Goal: Task Accomplishment & Management: Manage account settings

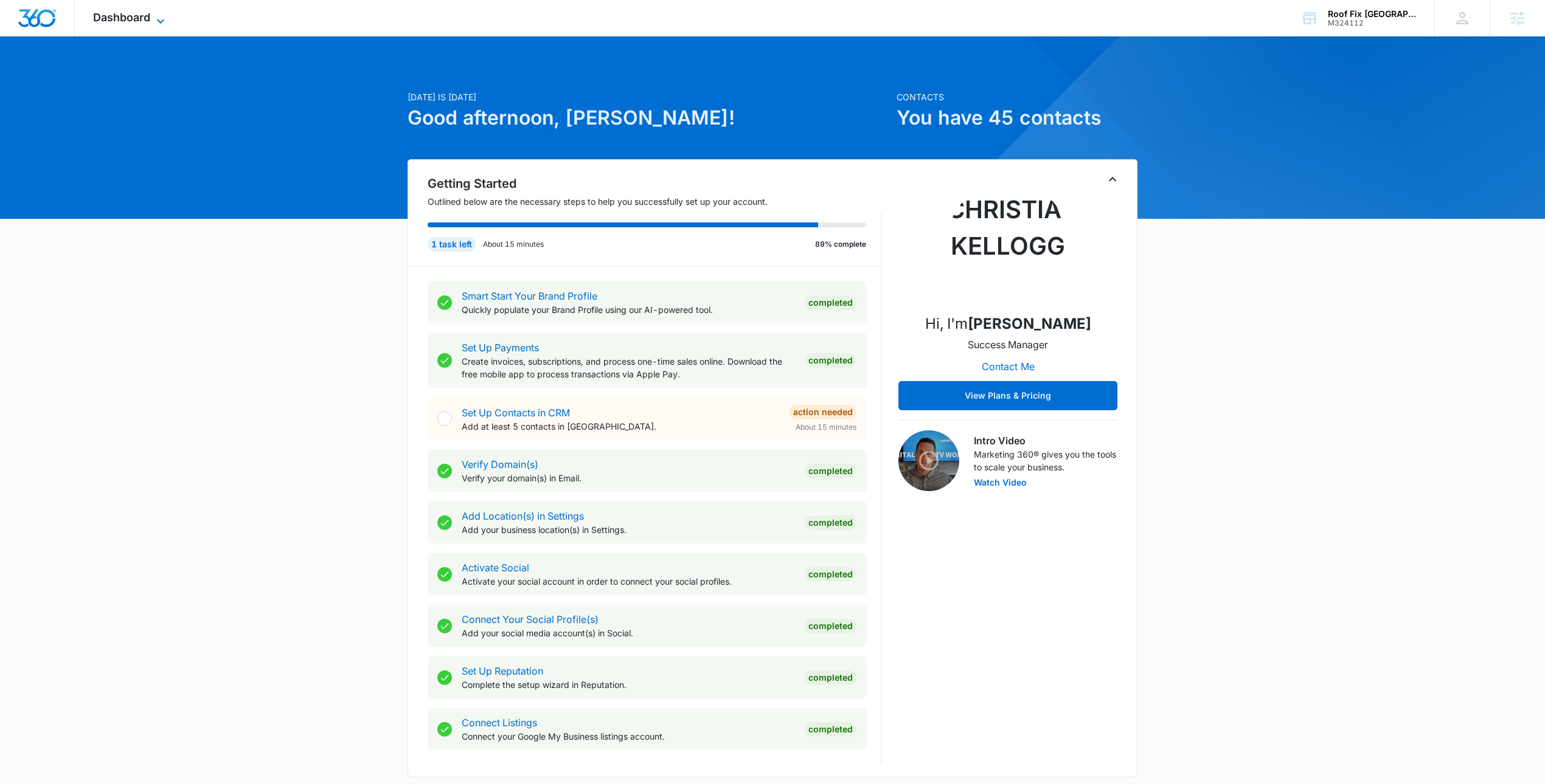
click at [133, 17] on span "Dashboard" at bounding box center [122, 17] width 57 height 13
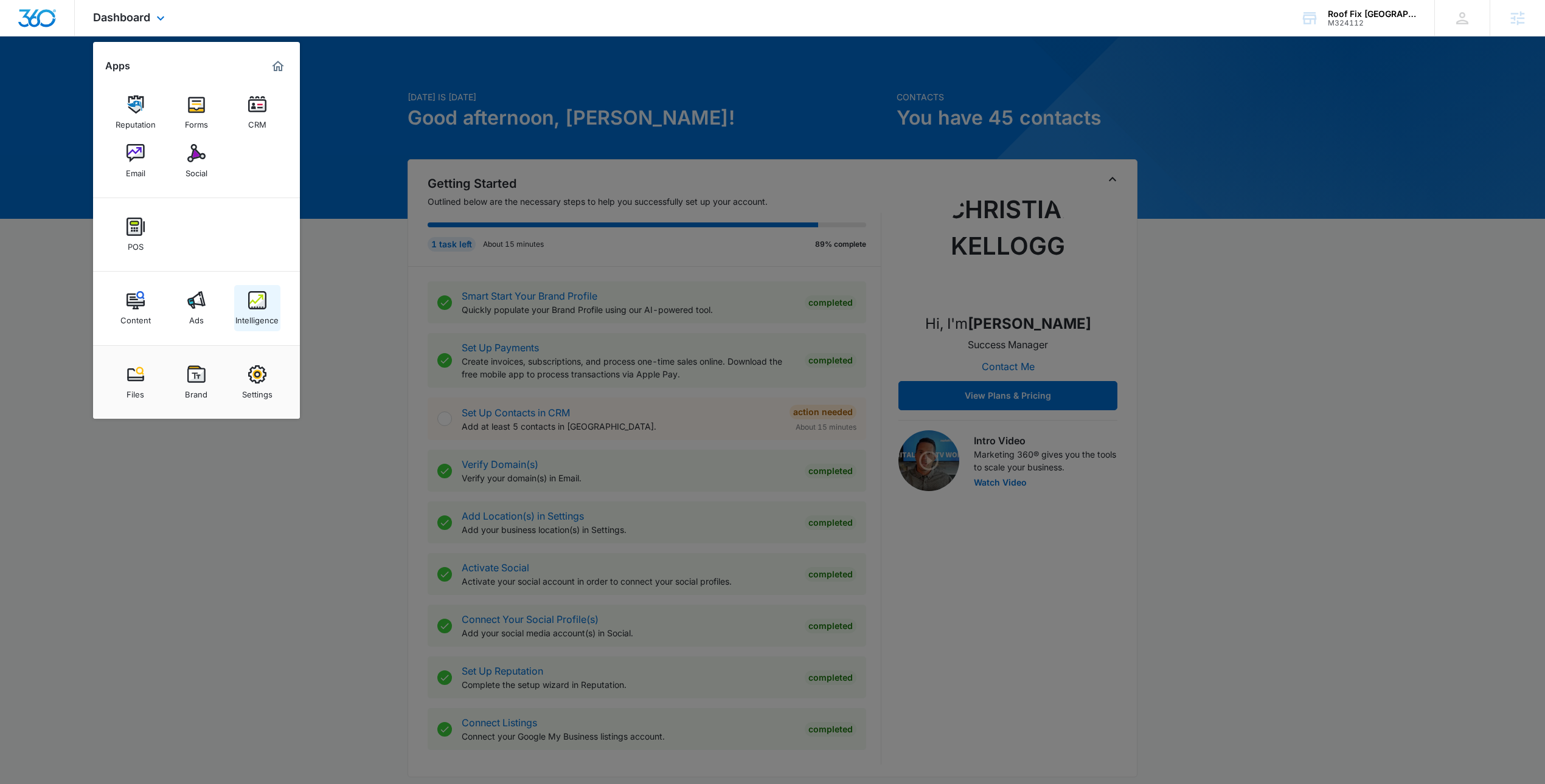
click at [269, 300] on link "Intelligence" at bounding box center [257, 308] width 46 height 46
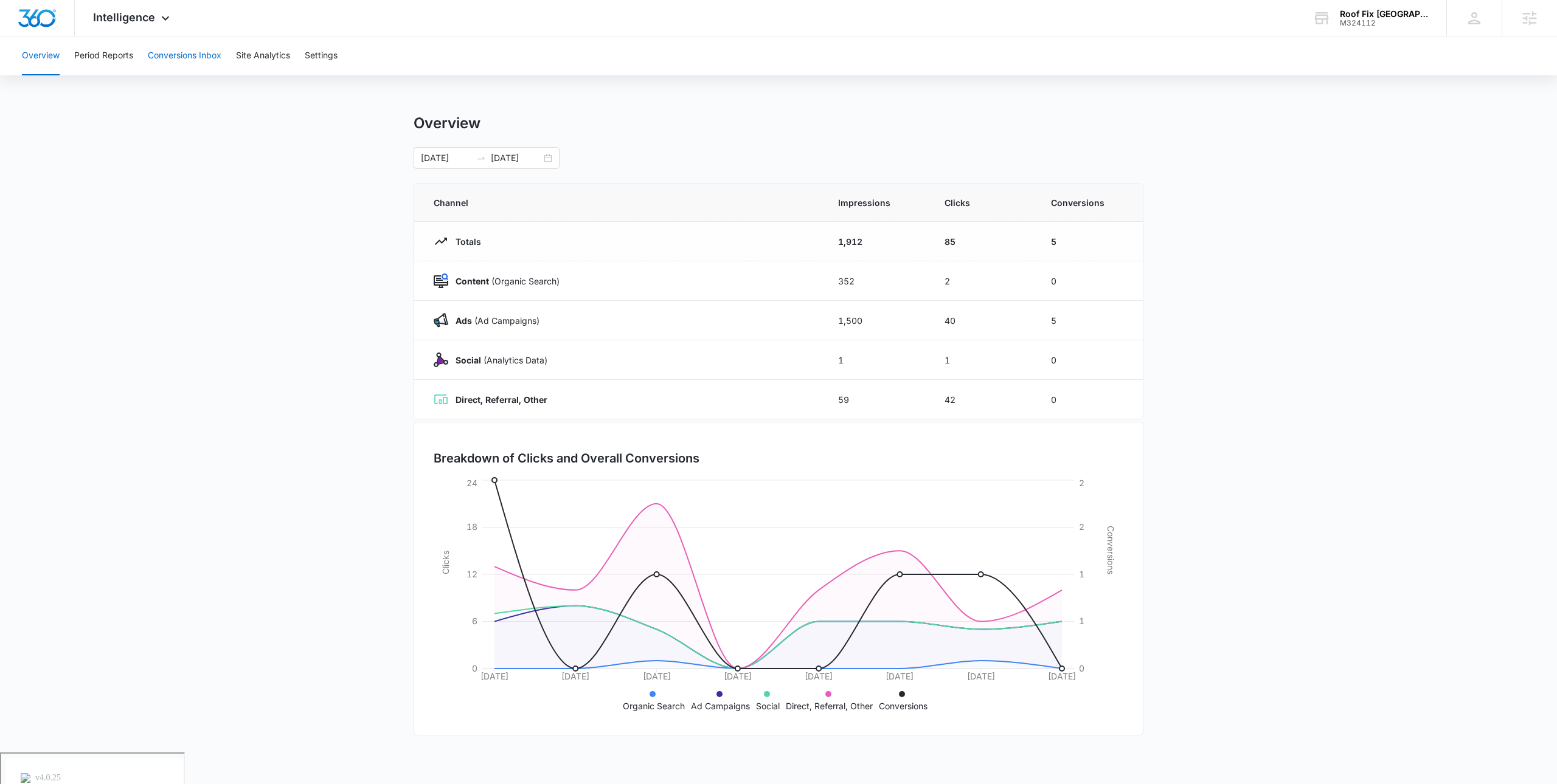
click at [186, 64] on button "Conversions Inbox" at bounding box center [184, 56] width 73 height 39
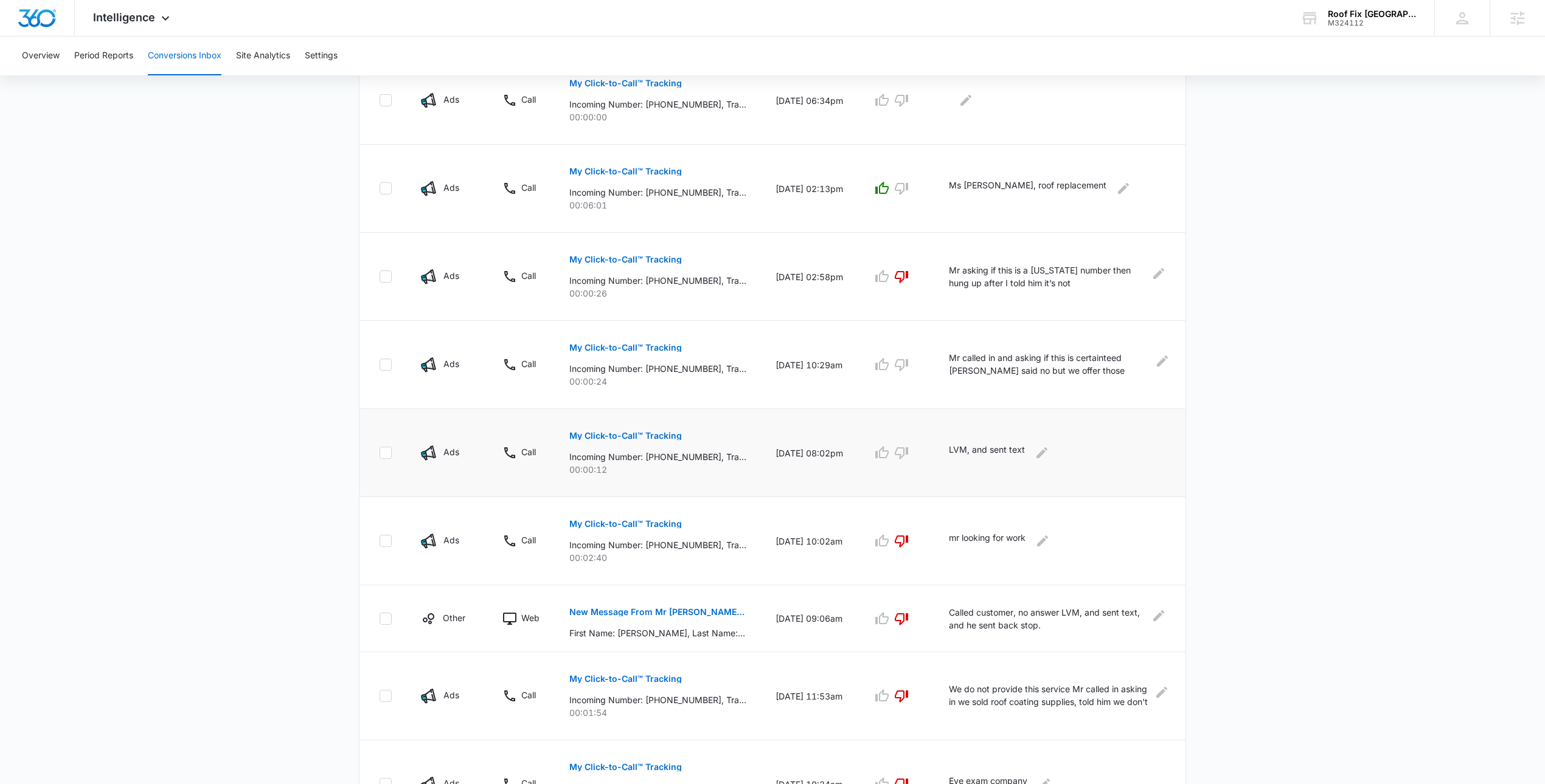
scroll to position [199, 0]
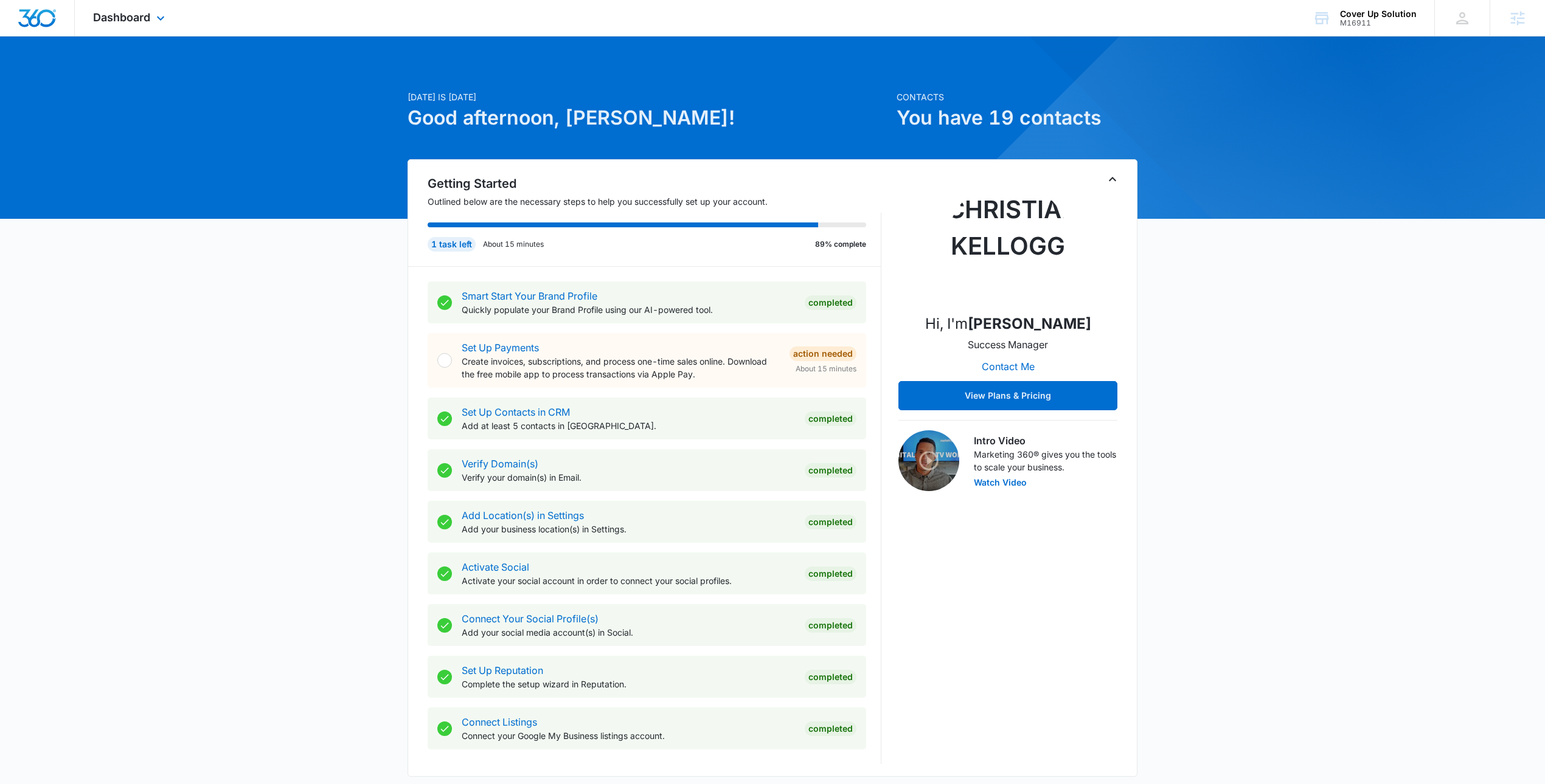
click at [118, 24] on div "Dashboard Apps Reputation Websites Forms CRM Email Social Payments POS Content …" at bounding box center [131, 18] width 111 height 36
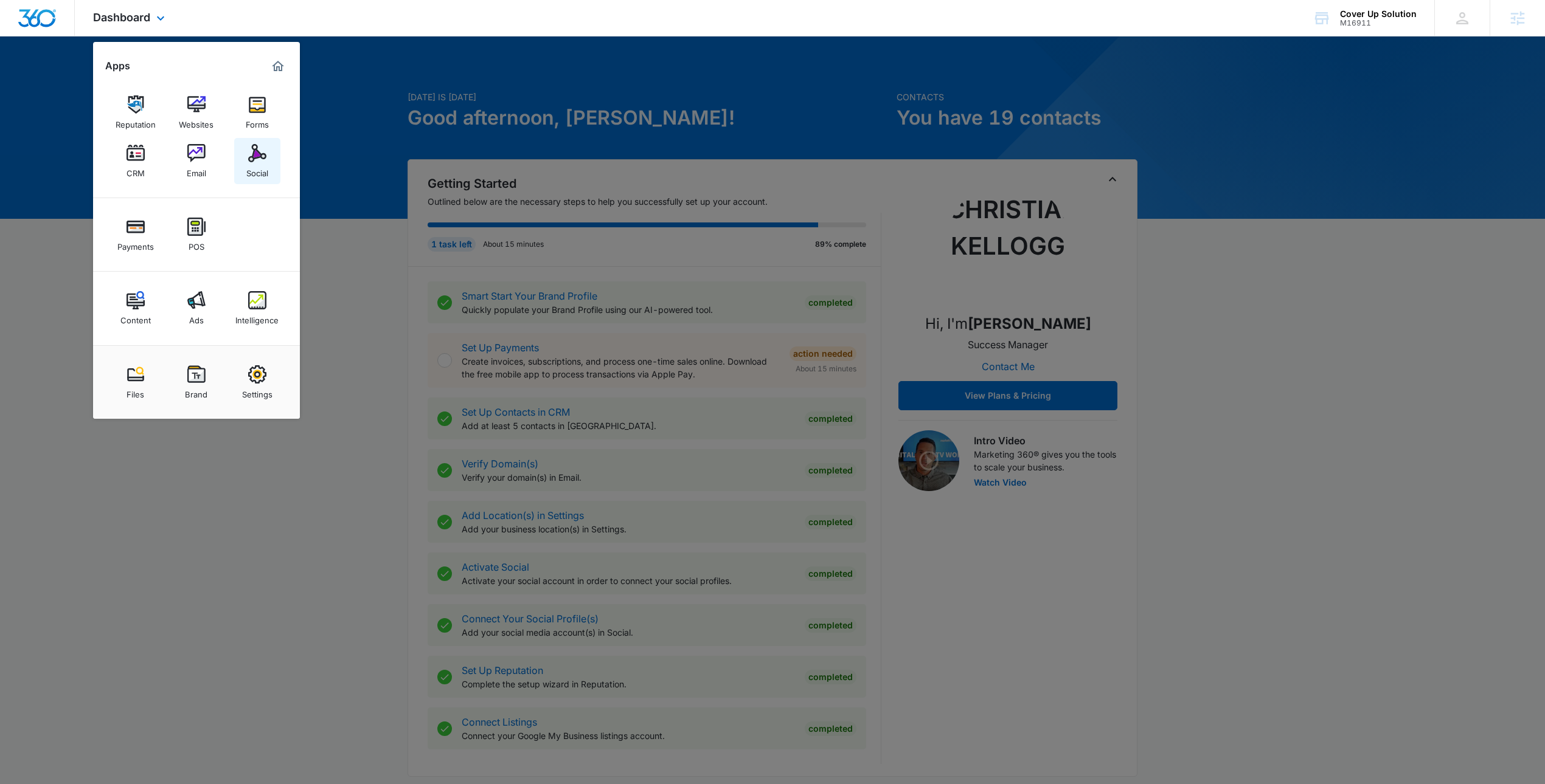
click at [235, 164] on link "Social" at bounding box center [257, 161] width 46 height 46
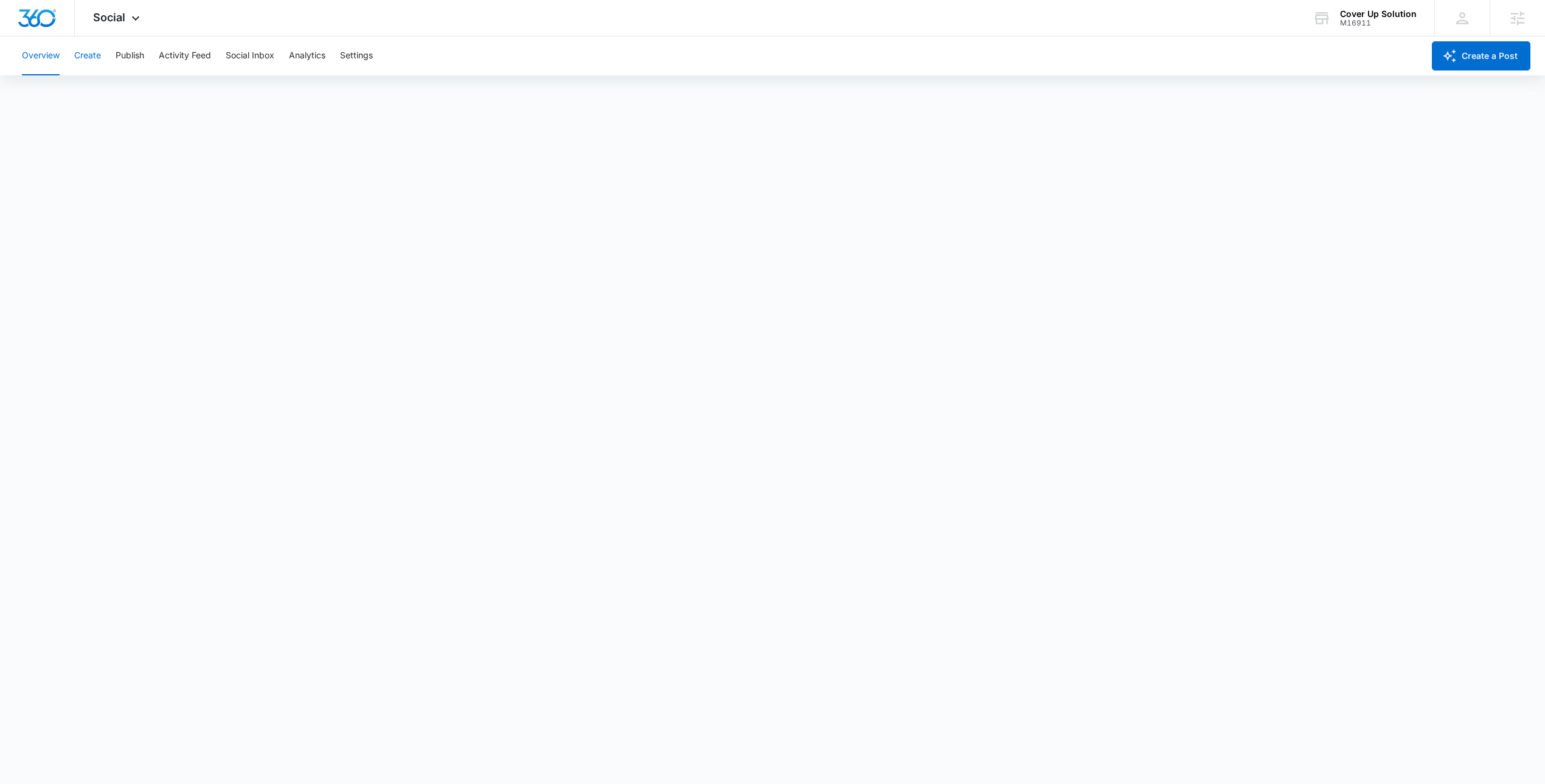
click at [87, 50] on button "Create" at bounding box center [87, 56] width 27 height 39
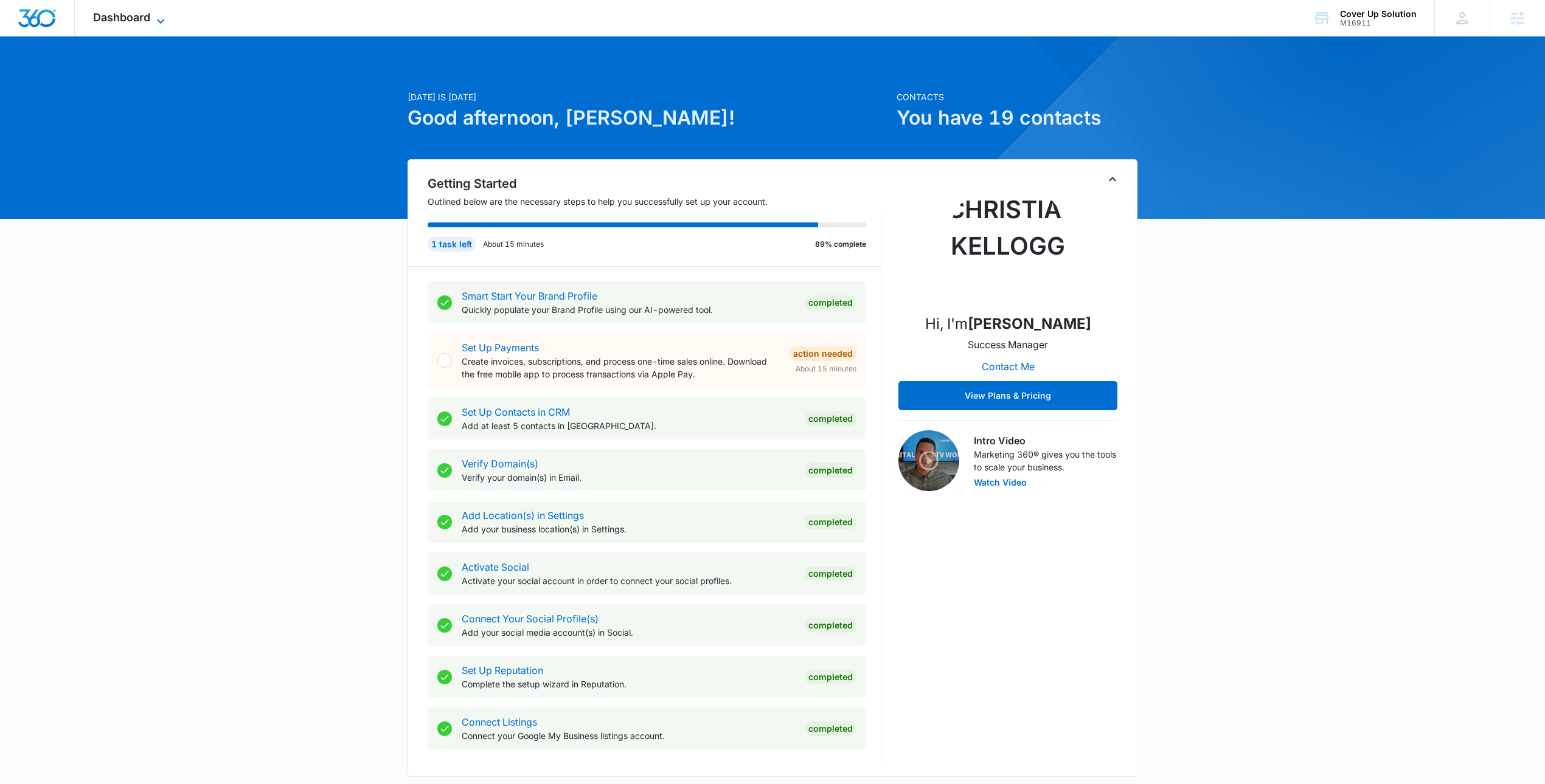
click at [113, 18] on span "Dashboard" at bounding box center [122, 17] width 57 height 13
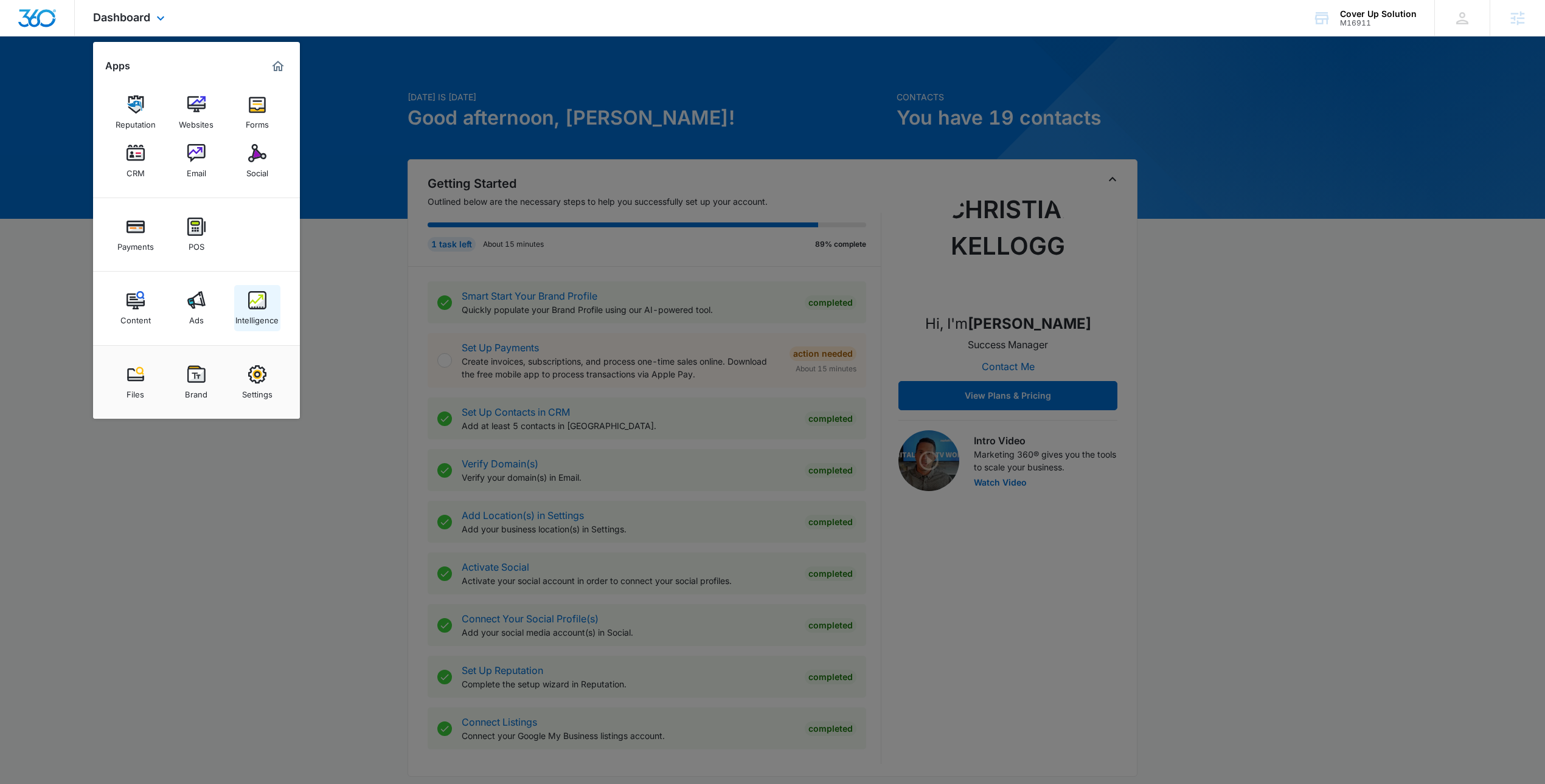
click at [238, 303] on link "Intelligence" at bounding box center [257, 308] width 46 height 46
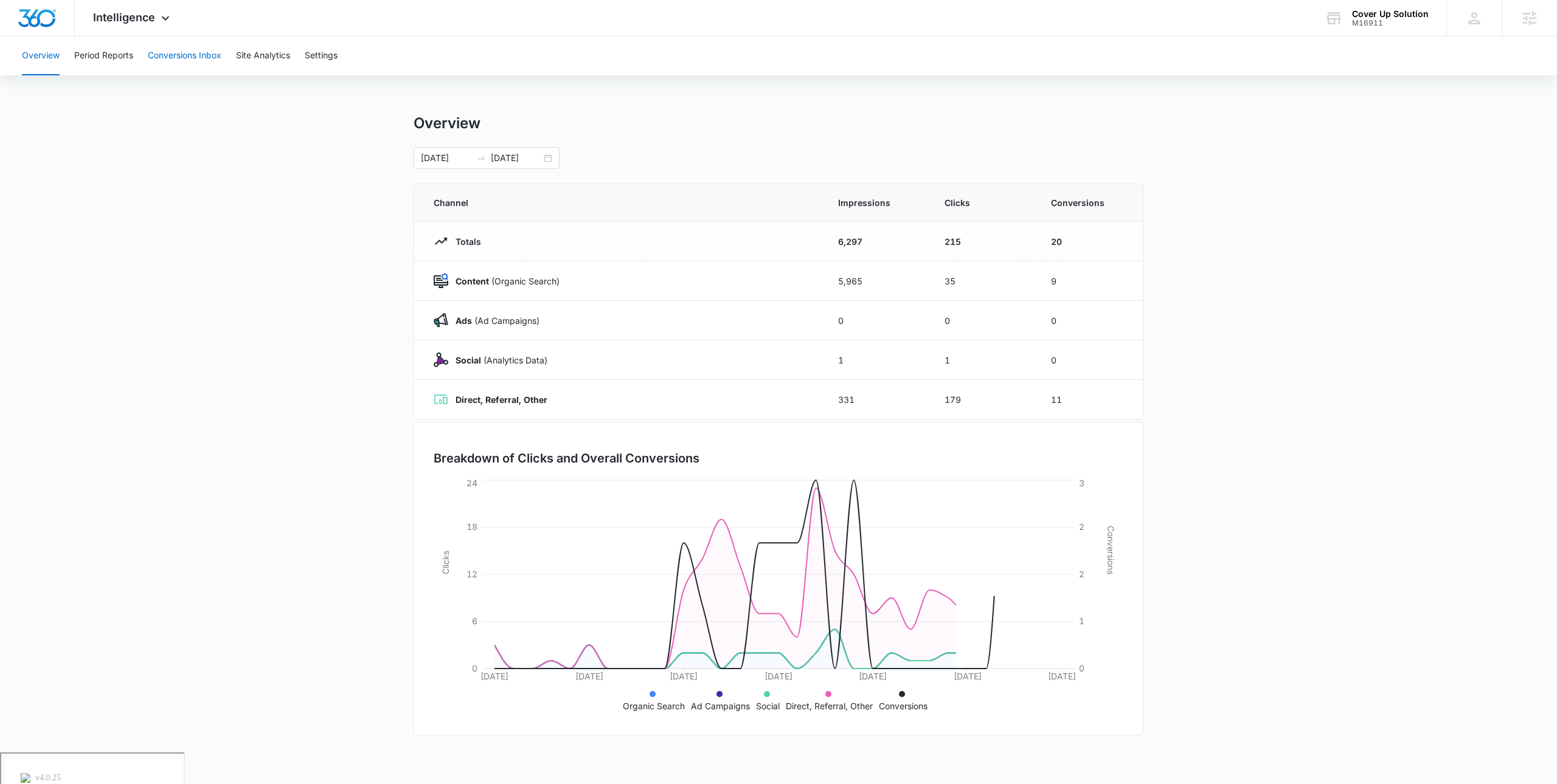
click at [173, 67] on button "Conversions Inbox" at bounding box center [184, 56] width 73 height 39
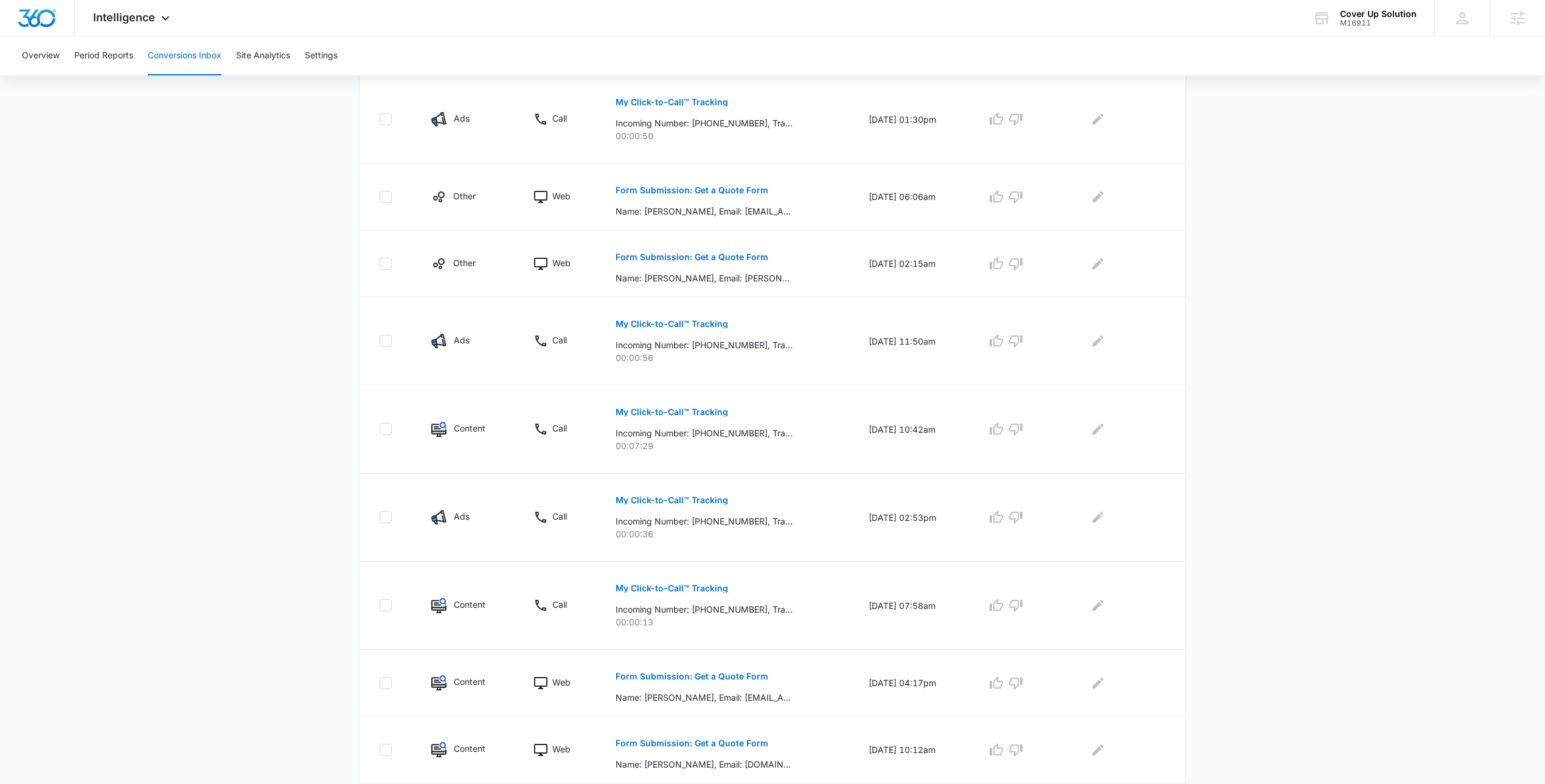
scroll to position [290, 0]
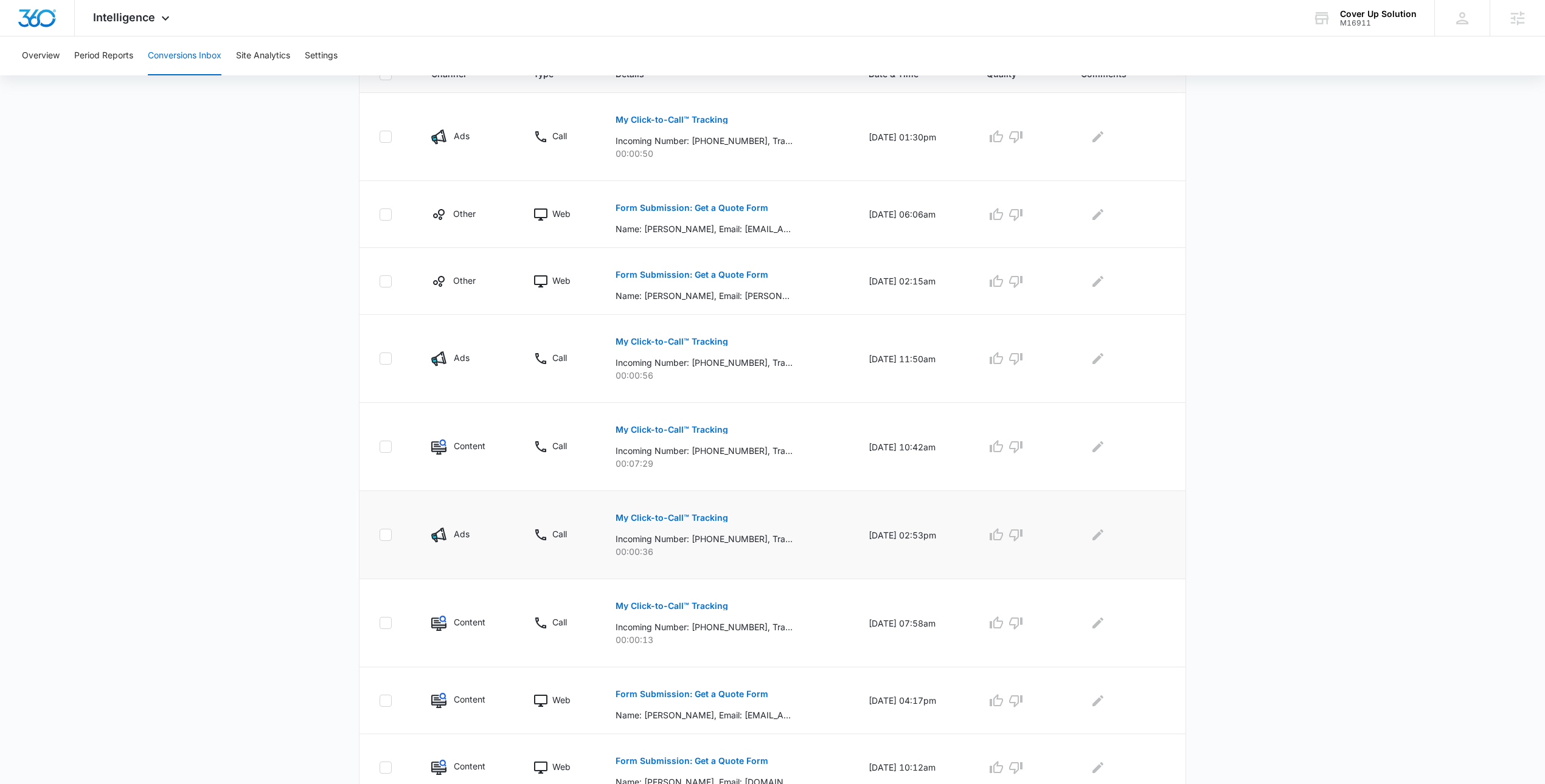
click at [672, 518] on p "My Click-to-Call™ Tracking" at bounding box center [672, 518] width 113 height 9
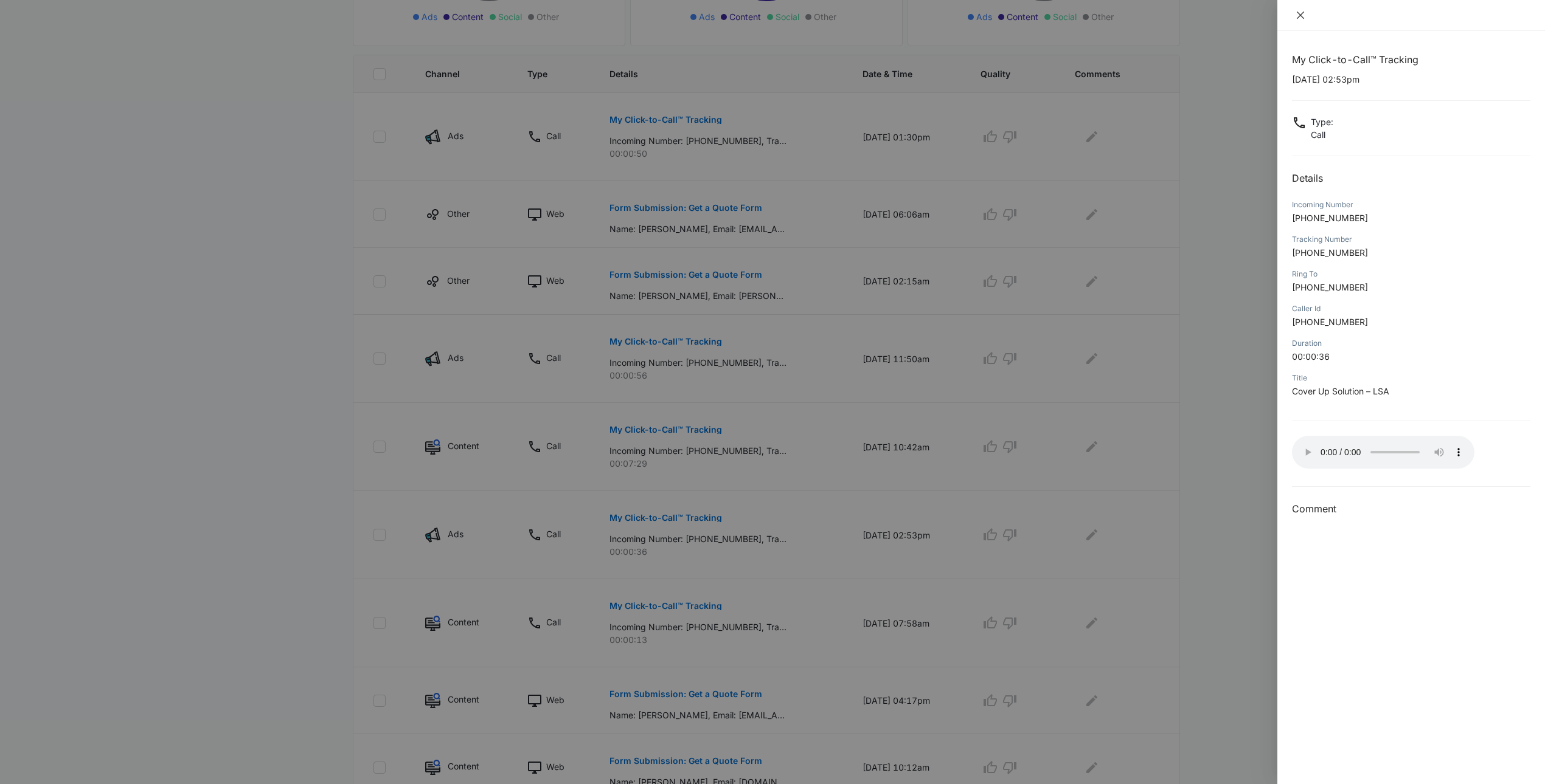
click at [1305, 20] on button "Close" at bounding box center [1300, 15] width 17 height 11
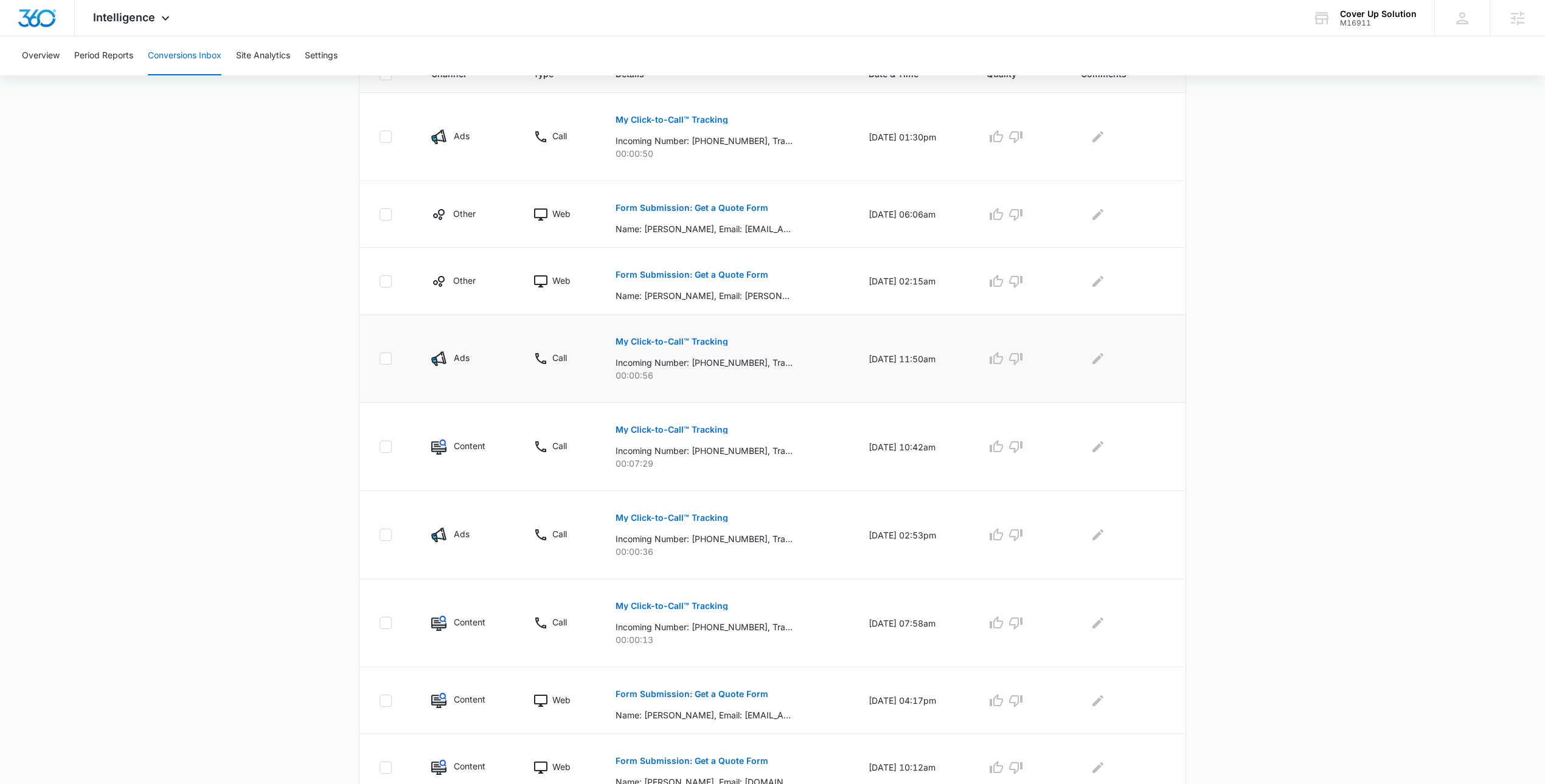
click at [696, 348] on button "My Click-to-Call™ Tracking" at bounding box center [672, 341] width 113 height 29
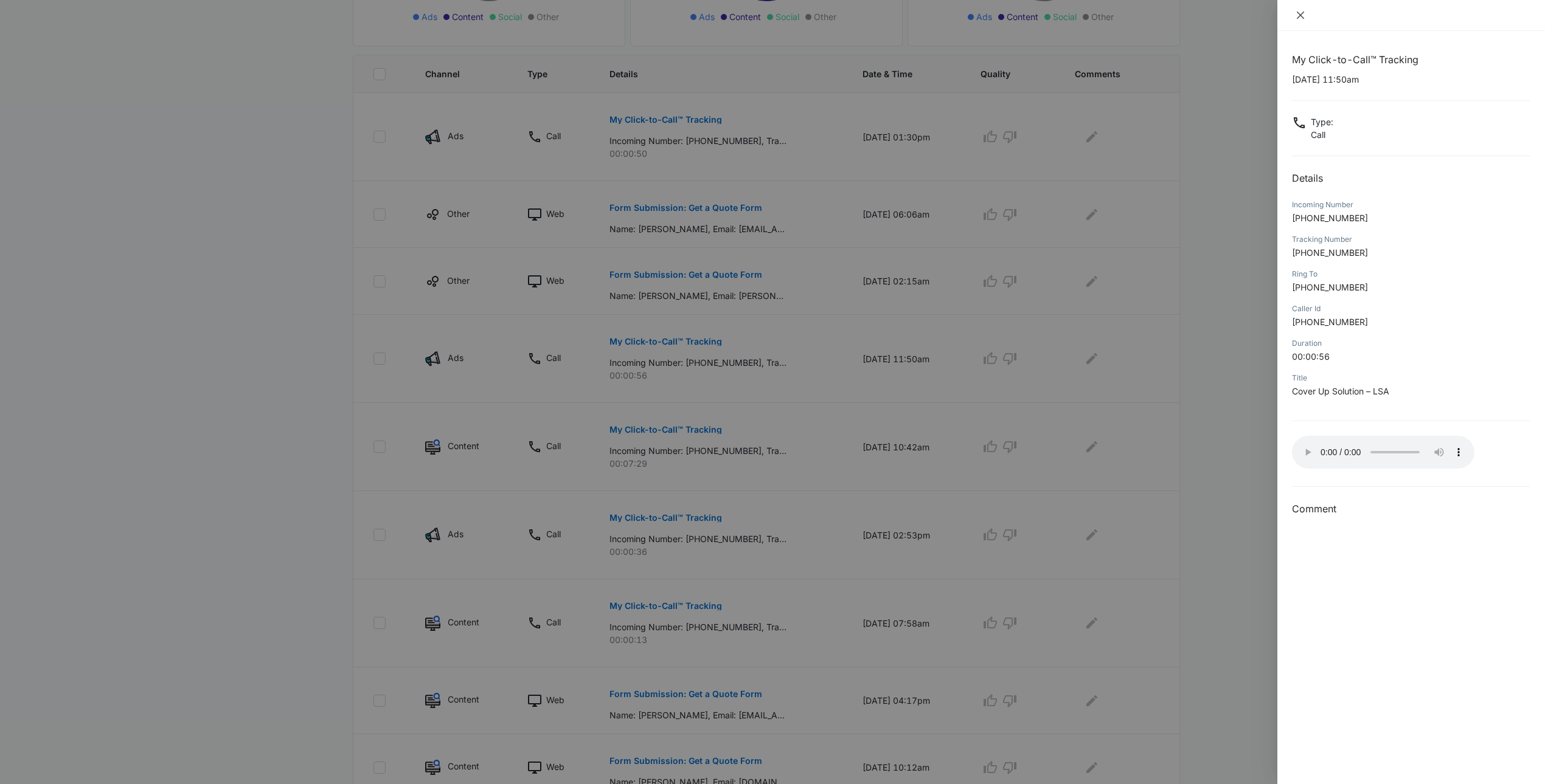
click at [1299, 13] on icon "close" at bounding box center [1300, 15] width 10 height 10
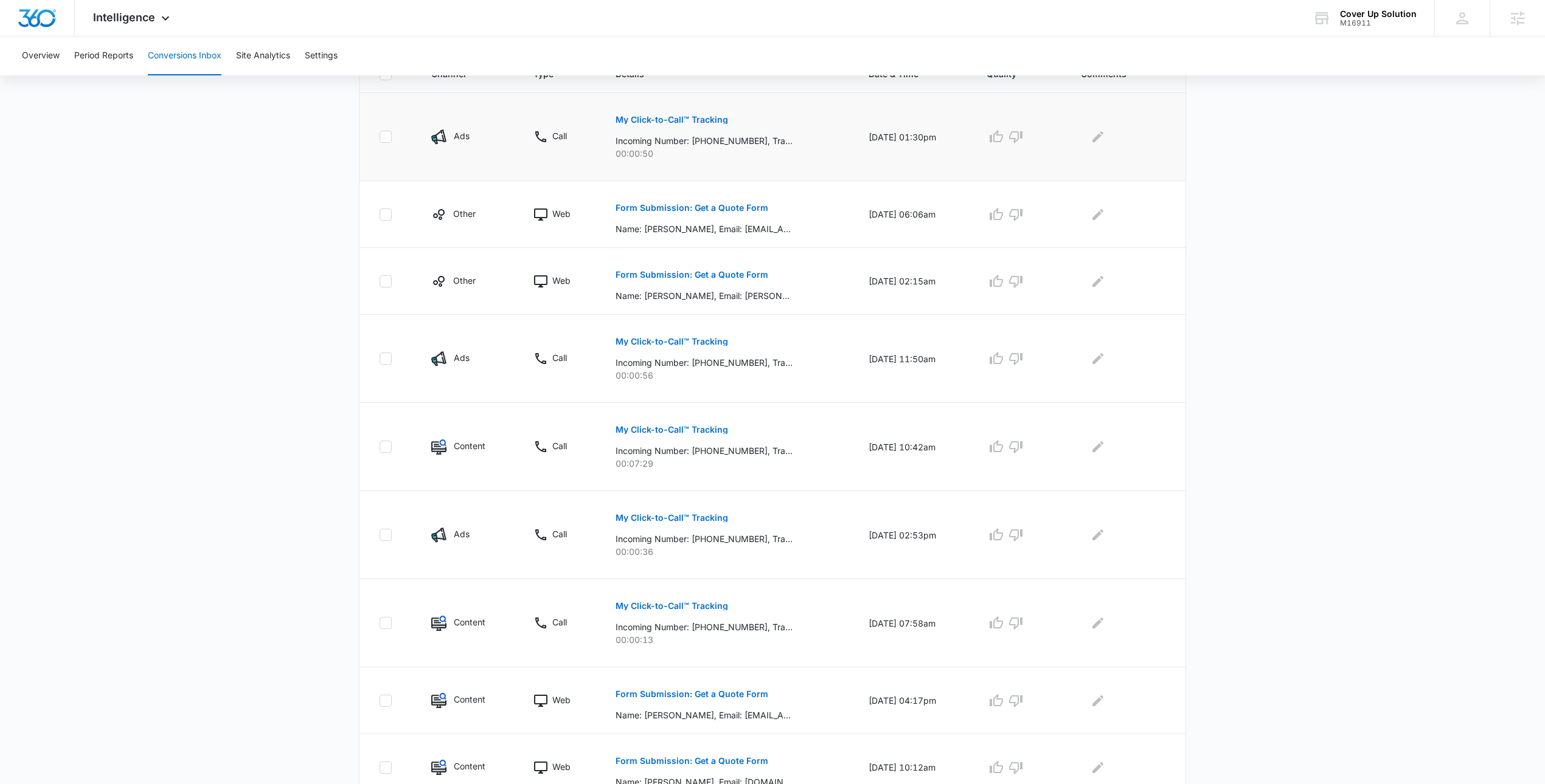
click at [666, 124] on button "My Click-to-Call™ Tracking" at bounding box center [672, 120] width 113 height 29
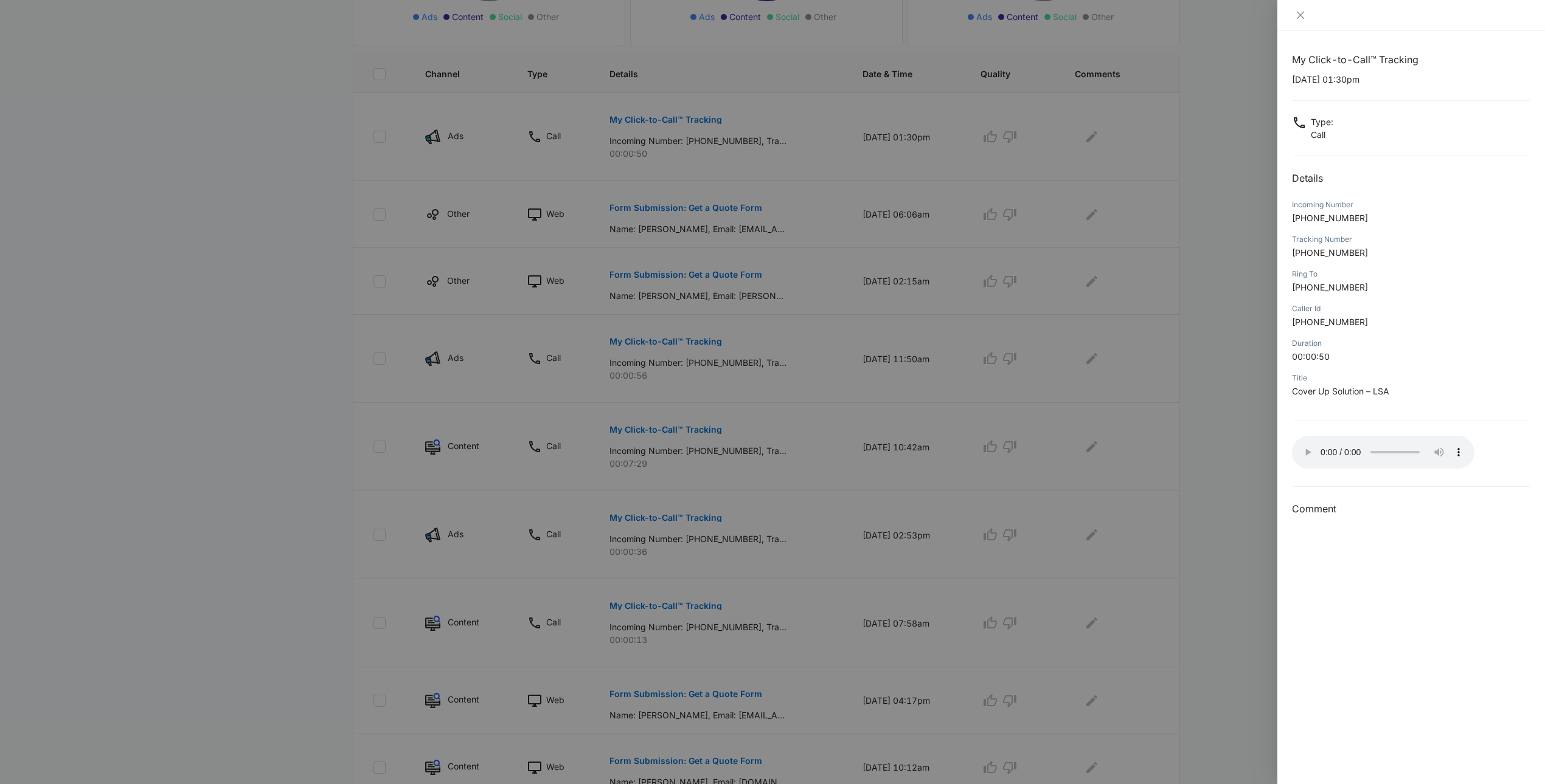
click at [1332, 221] on span "+18572938044" at bounding box center [1330, 217] width 76 height 10
click at [1297, 14] on icon "close" at bounding box center [1300, 15] width 10 height 10
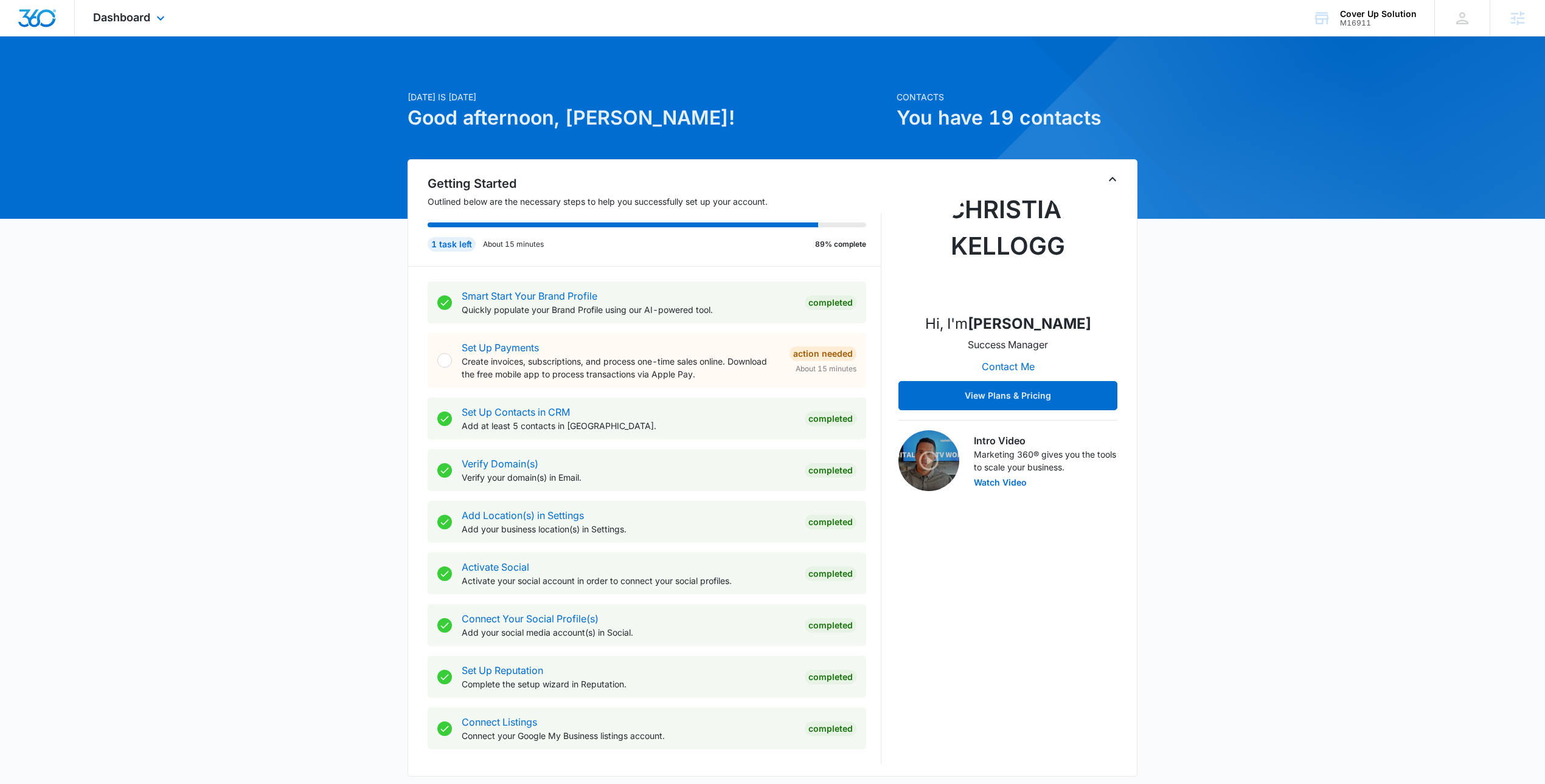
click at [122, 5] on div "Dashboard Apps Reputation Websites Forms CRM Email Social Payments POS Content …" at bounding box center [131, 18] width 111 height 36
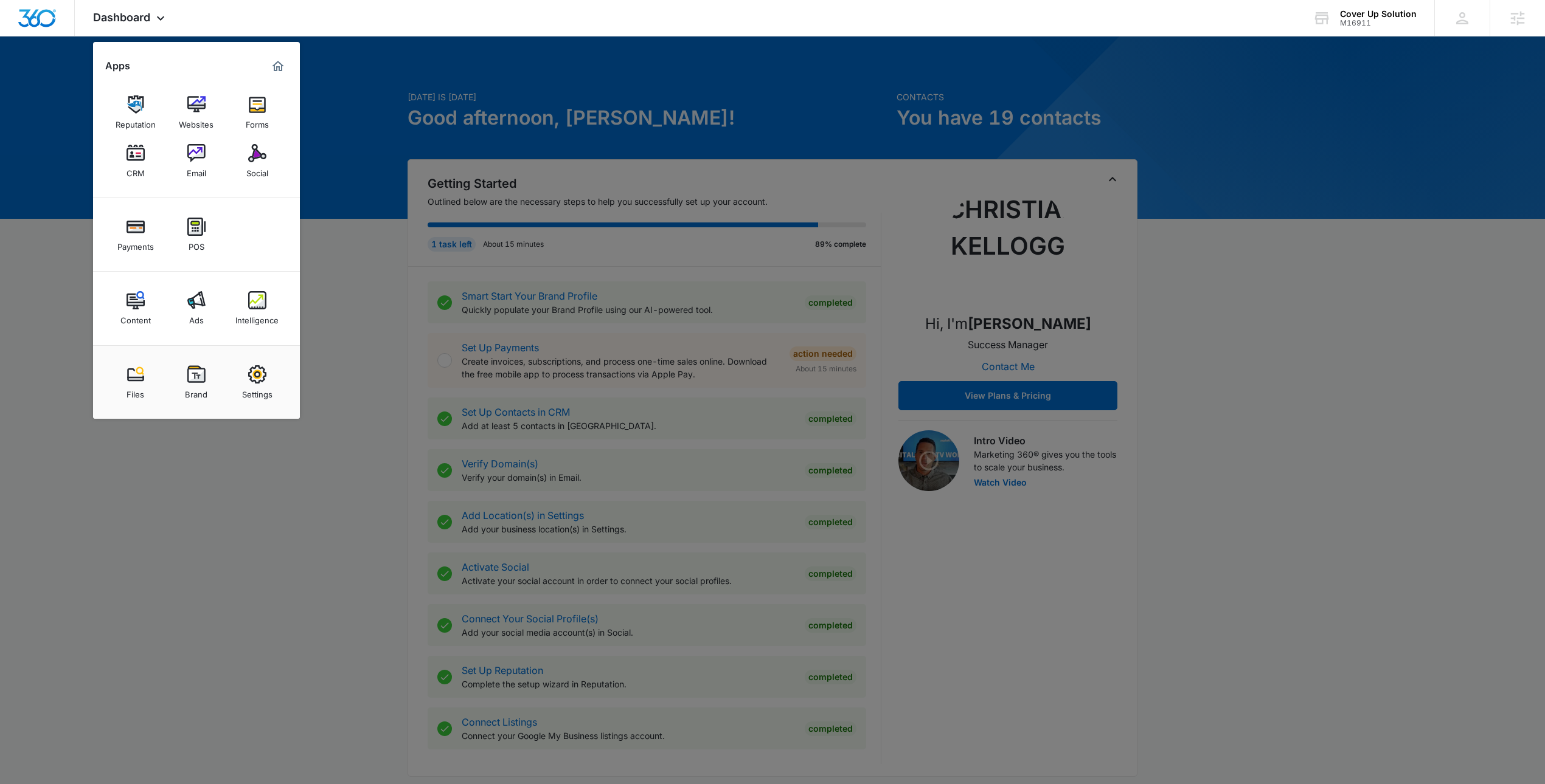
click at [628, 84] on div at bounding box center [772, 392] width 1545 height 784
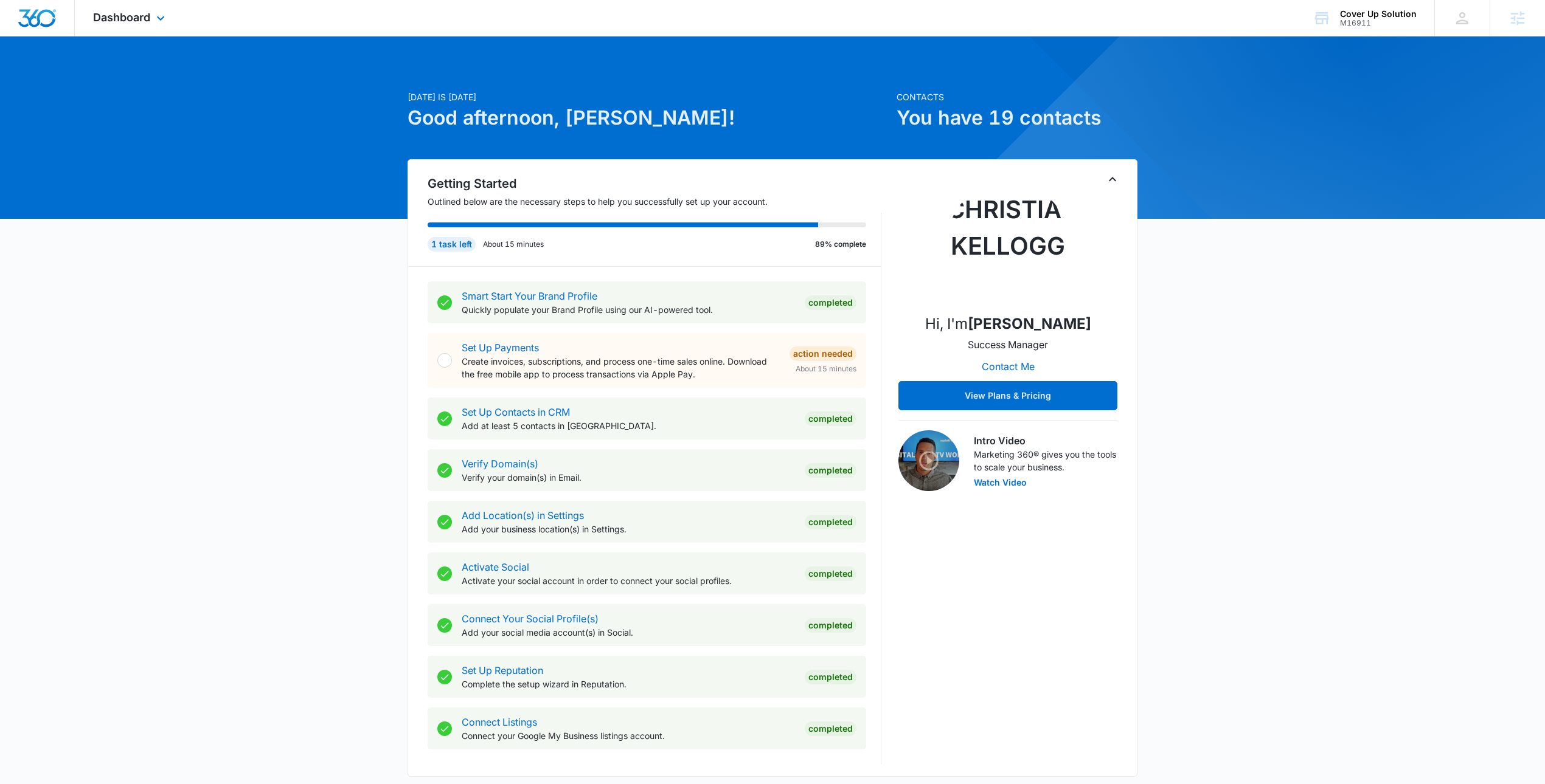
click at [147, 9] on div "Dashboard Apps Reputation Websites Forms CRM Email Social Payments POS Content …" at bounding box center [131, 18] width 111 height 36
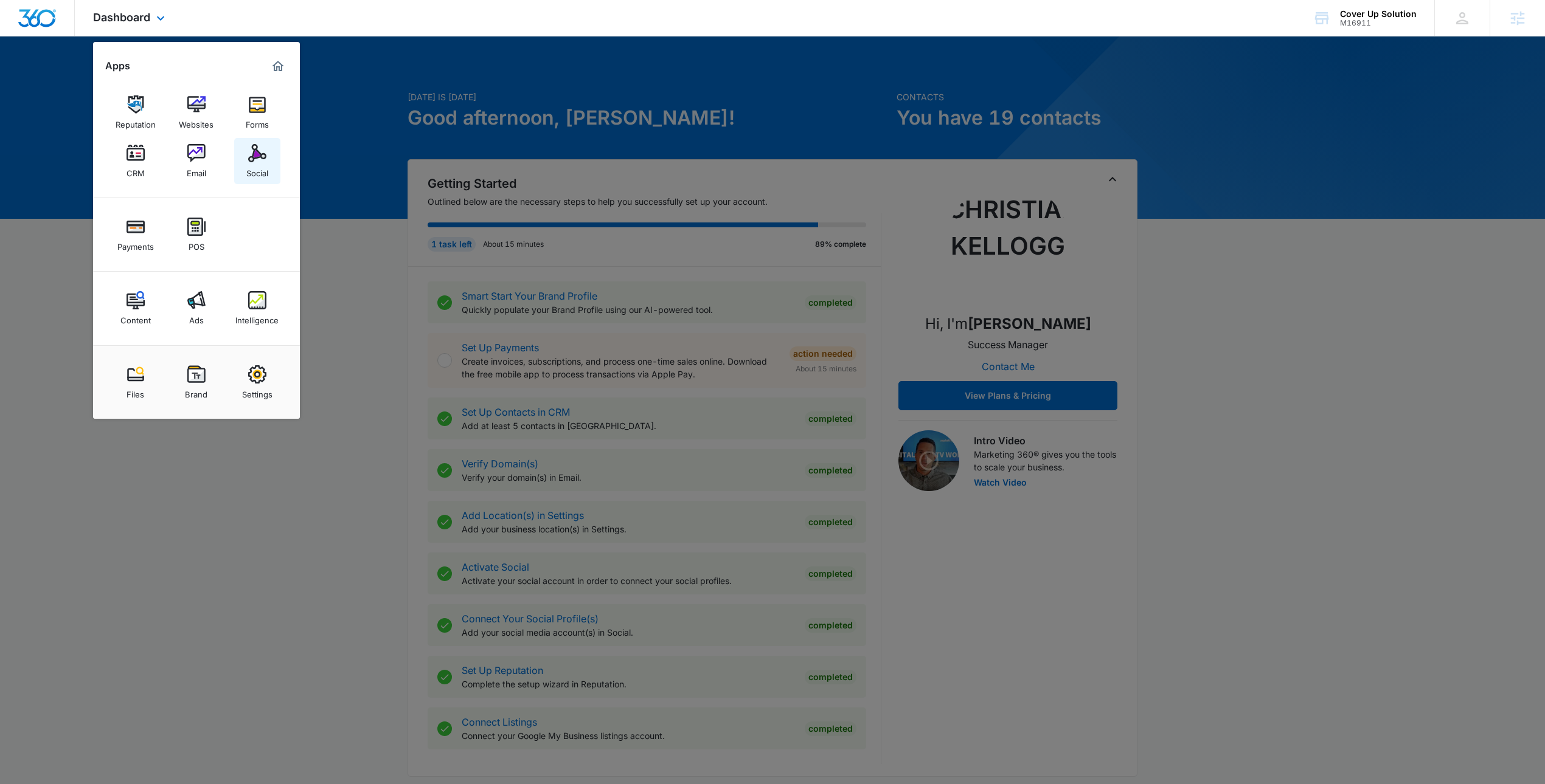
click at [264, 162] on img at bounding box center [257, 153] width 18 height 18
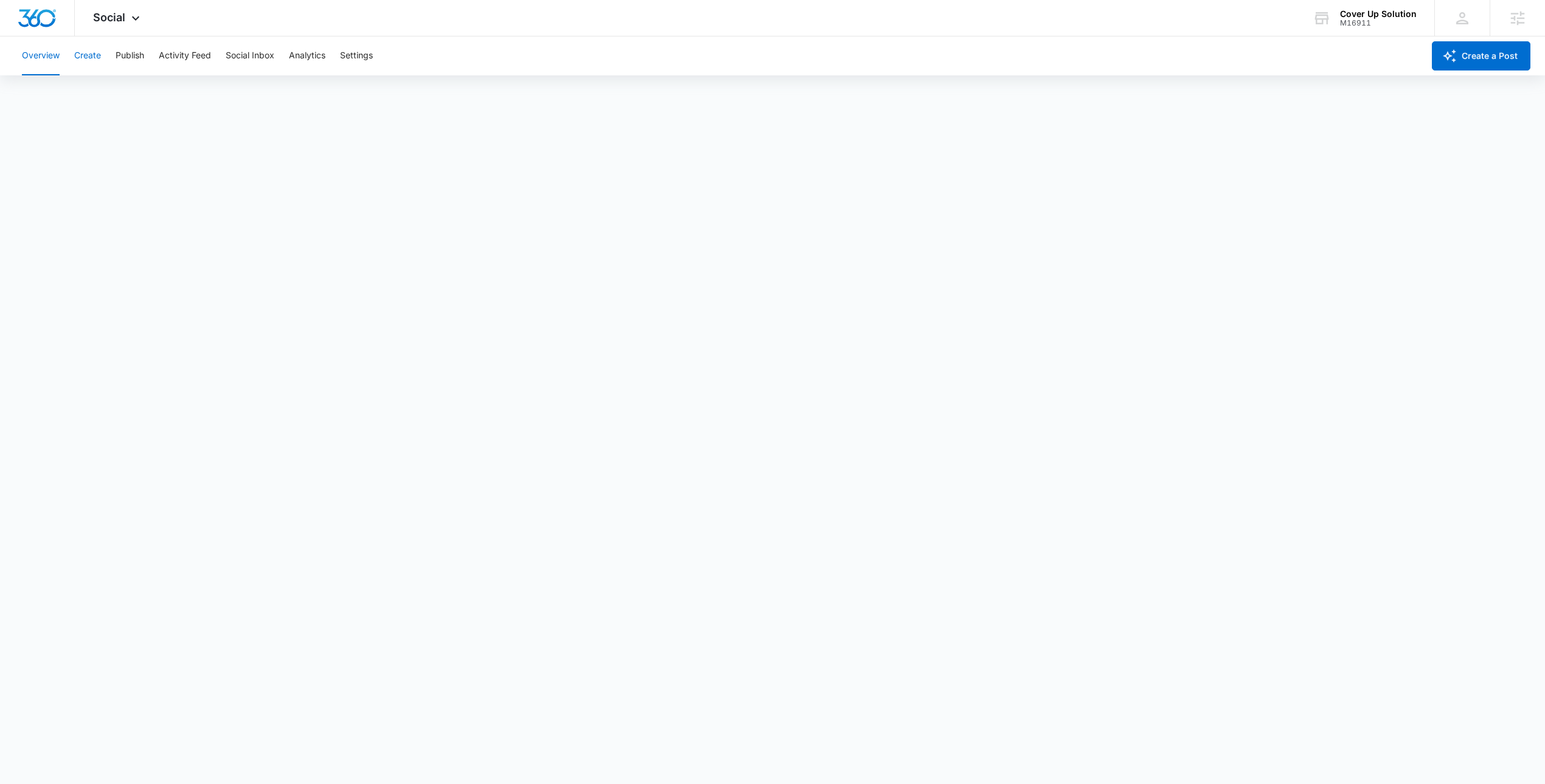
click at [95, 50] on button "Create" at bounding box center [87, 56] width 27 height 39
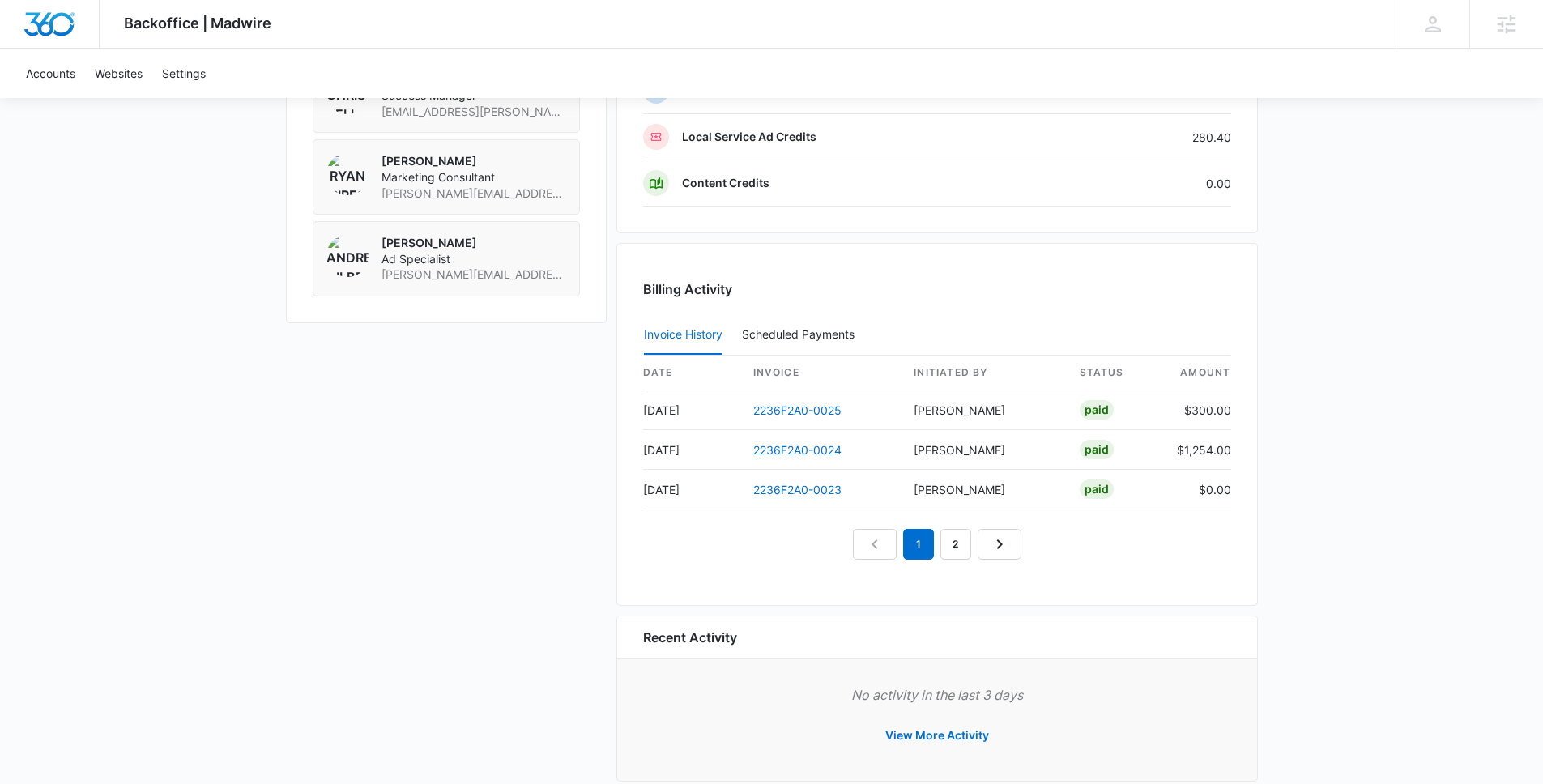
scroll to position [1091, 0]
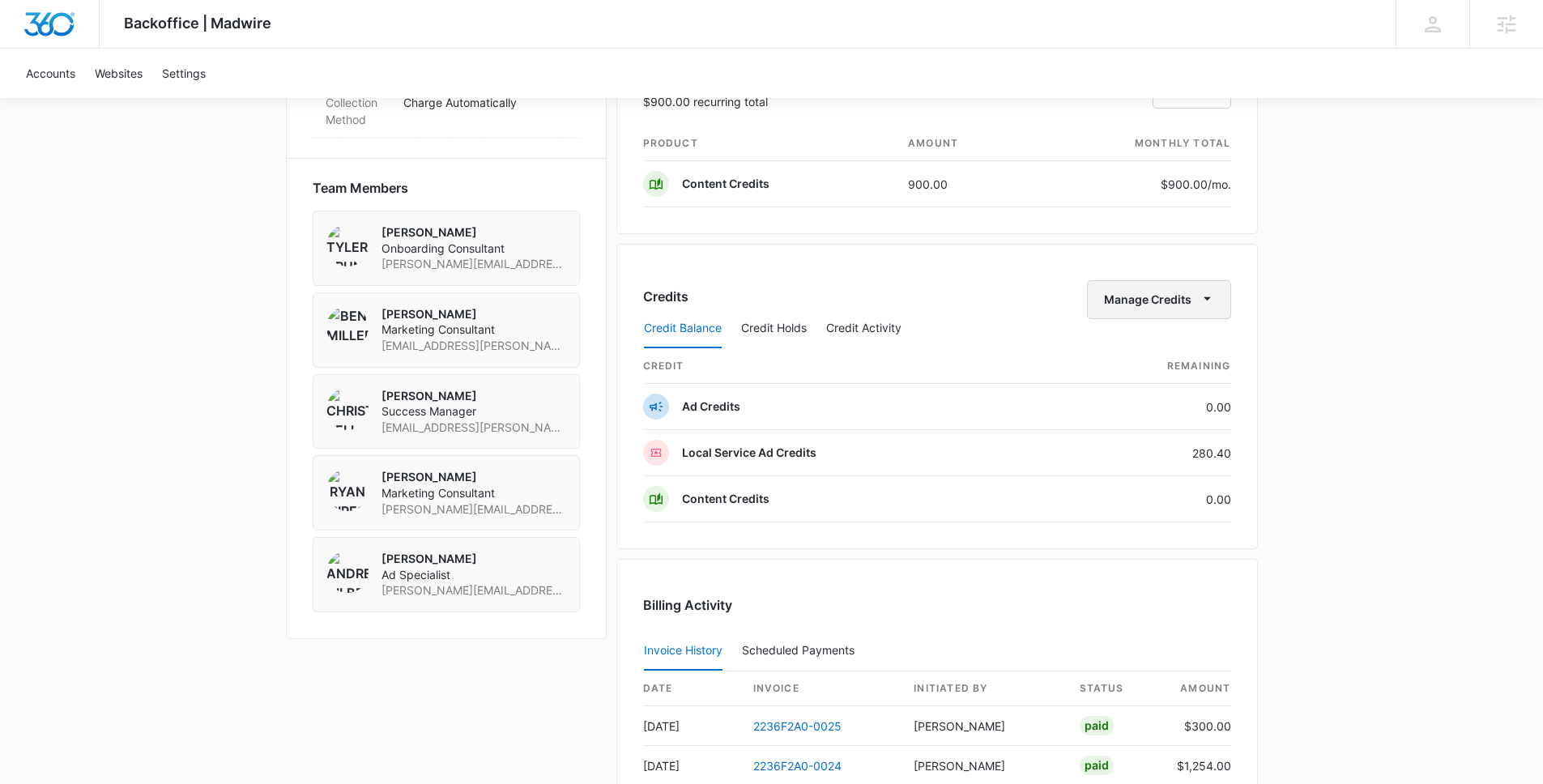
click at [1178, 296] on button "Manage Credits" at bounding box center [1159, 300] width 144 height 39
click at [1169, 342] on button "Transfer Credits" at bounding box center [1160, 351] width 143 height 24
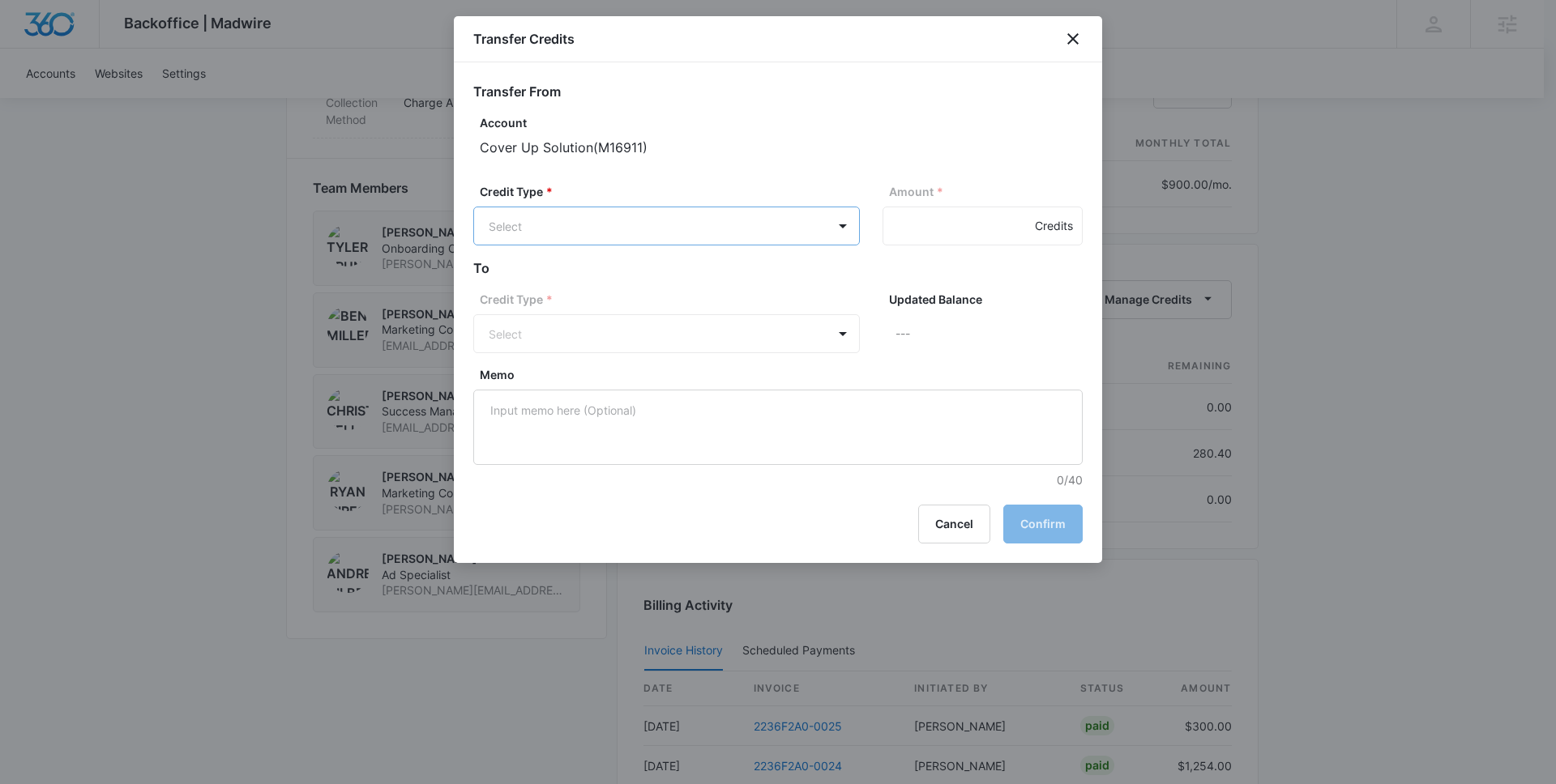
click at [674, 240] on body "Backoffice | Madwire Apps Settings Christian Kellogg Christian.Kellogg@madwire.…" at bounding box center [778, 83] width 1556 height 2348
click at [660, 311] on div "LSA Credits (280.40 Credits)" at bounding box center [667, 326] width 387 height 39
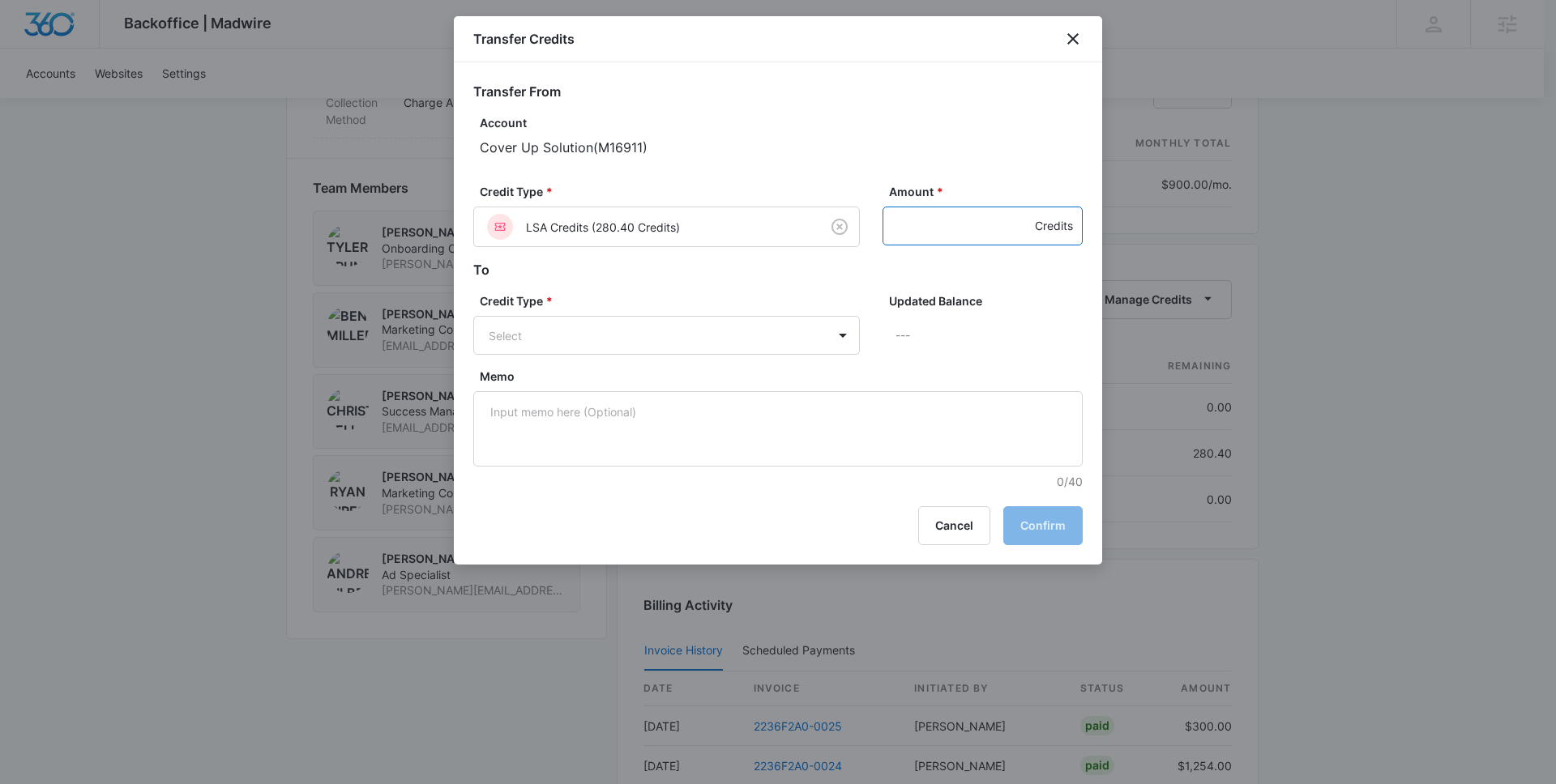
click at [925, 212] on input "Amount *" at bounding box center [982, 225] width 200 height 39
type input "200"
click at [735, 343] on body "Backoffice | Madwire Apps Settings Christian Kellogg Christian.Kellogg@madwire.…" at bounding box center [778, 83] width 1556 height 2348
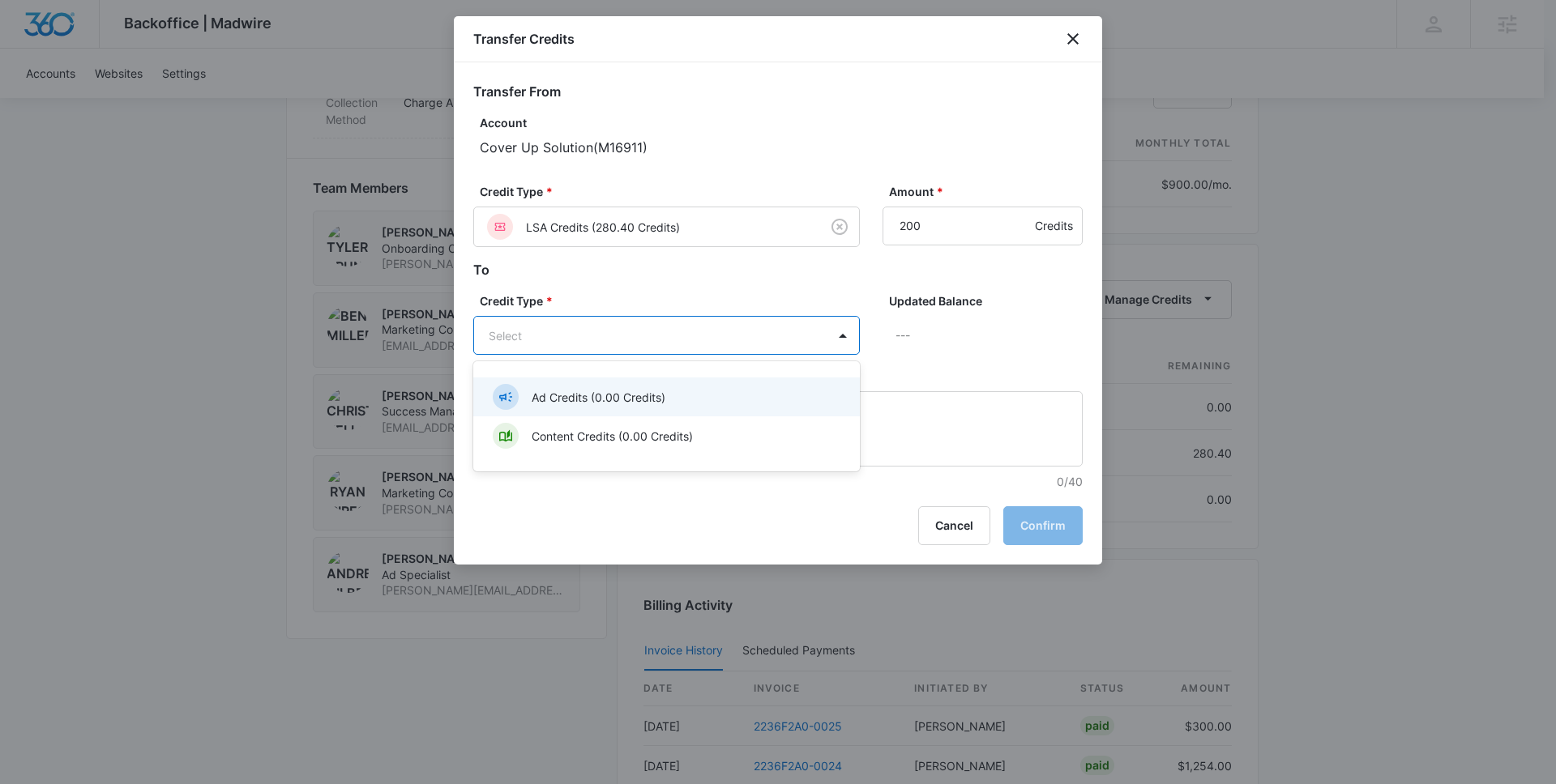
click at [654, 388] on p "Ad Credits (0.00 Credits)" at bounding box center [599, 397] width 134 height 17
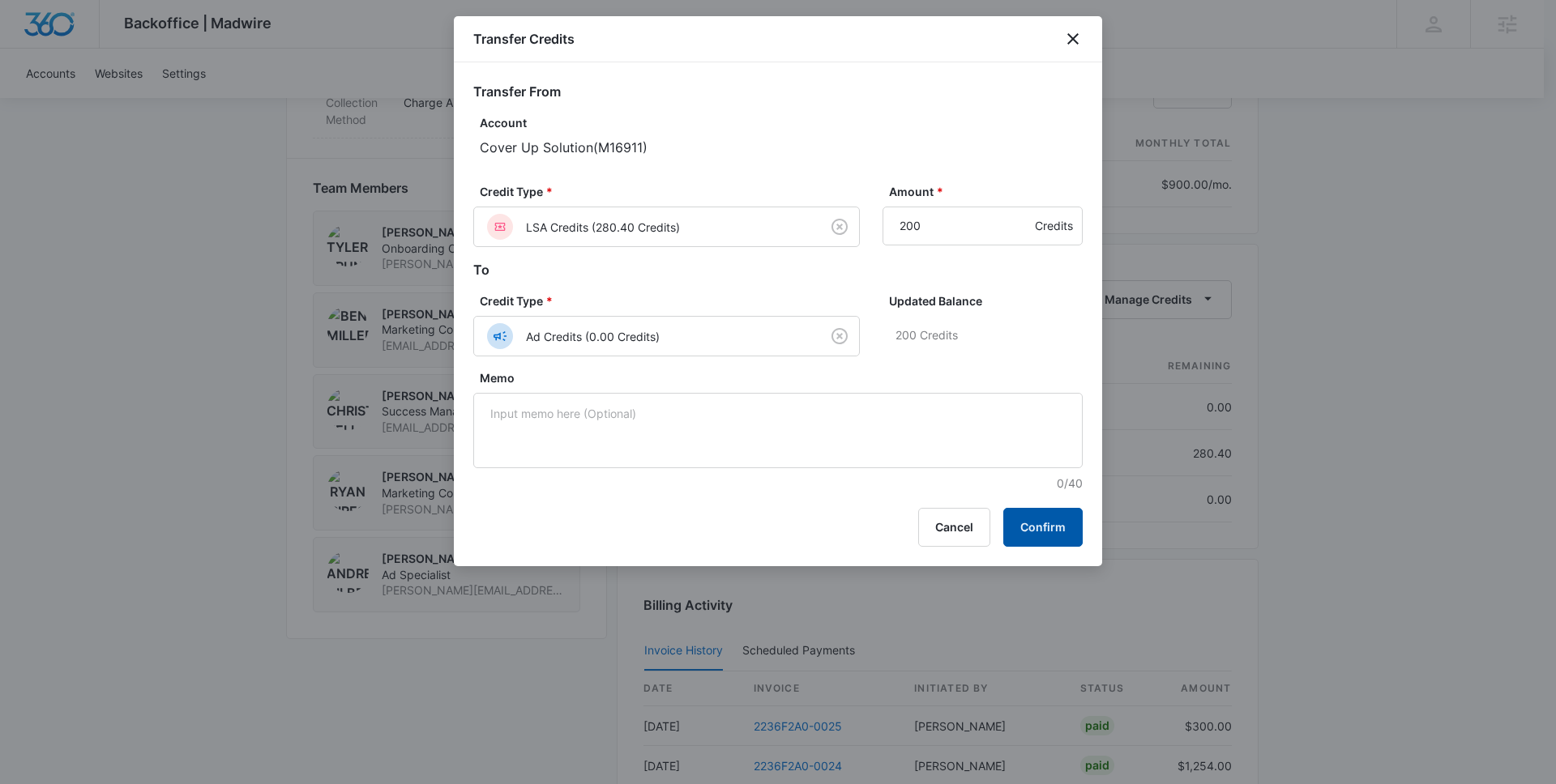
click at [1065, 540] on button "Confirm" at bounding box center [1043, 527] width 80 height 39
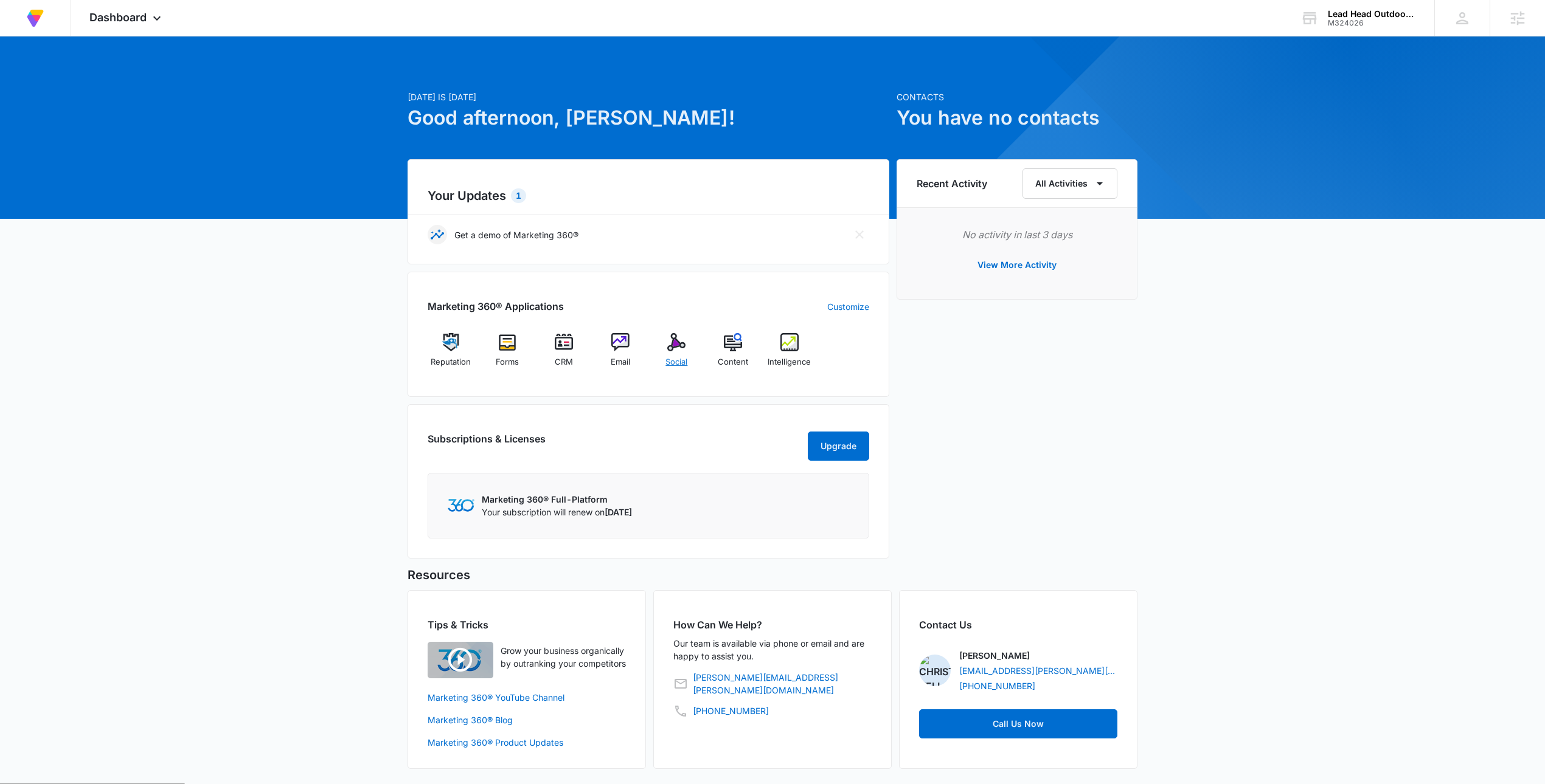
click at [687, 361] on div "Social" at bounding box center [676, 355] width 47 height 43
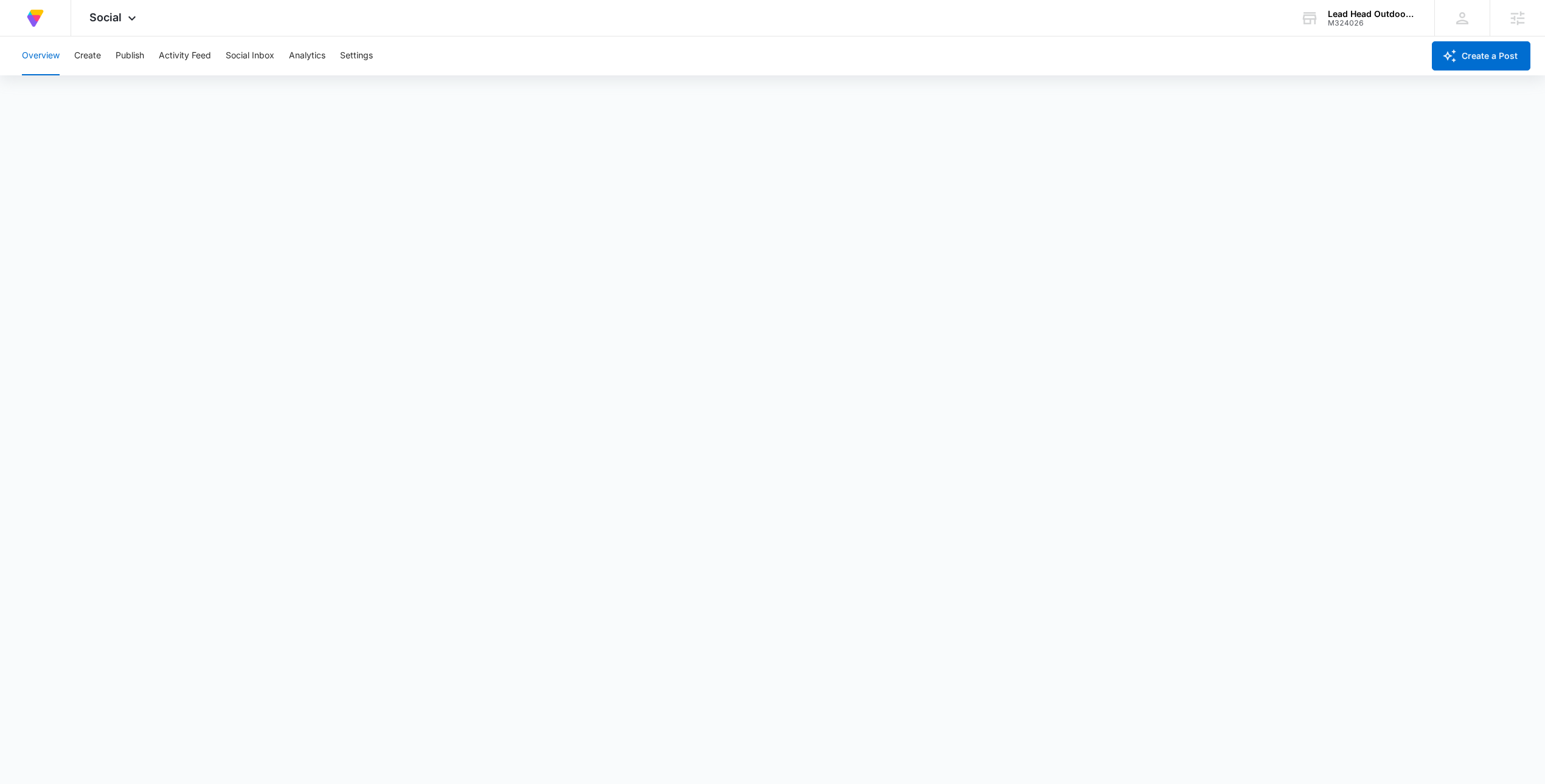
click at [102, 55] on div "Overview Create Publish Activity Feed Social Inbox Analytics Settings" at bounding box center [718, 56] width 1408 height 39
click at [140, 56] on button "Publish" at bounding box center [130, 56] width 29 height 39
click at [93, 57] on button "Create" at bounding box center [87, 56] width 27 height 39
click at [124, 90] on button "Approvals" at bounding box center [119, 93] width 41 height 34
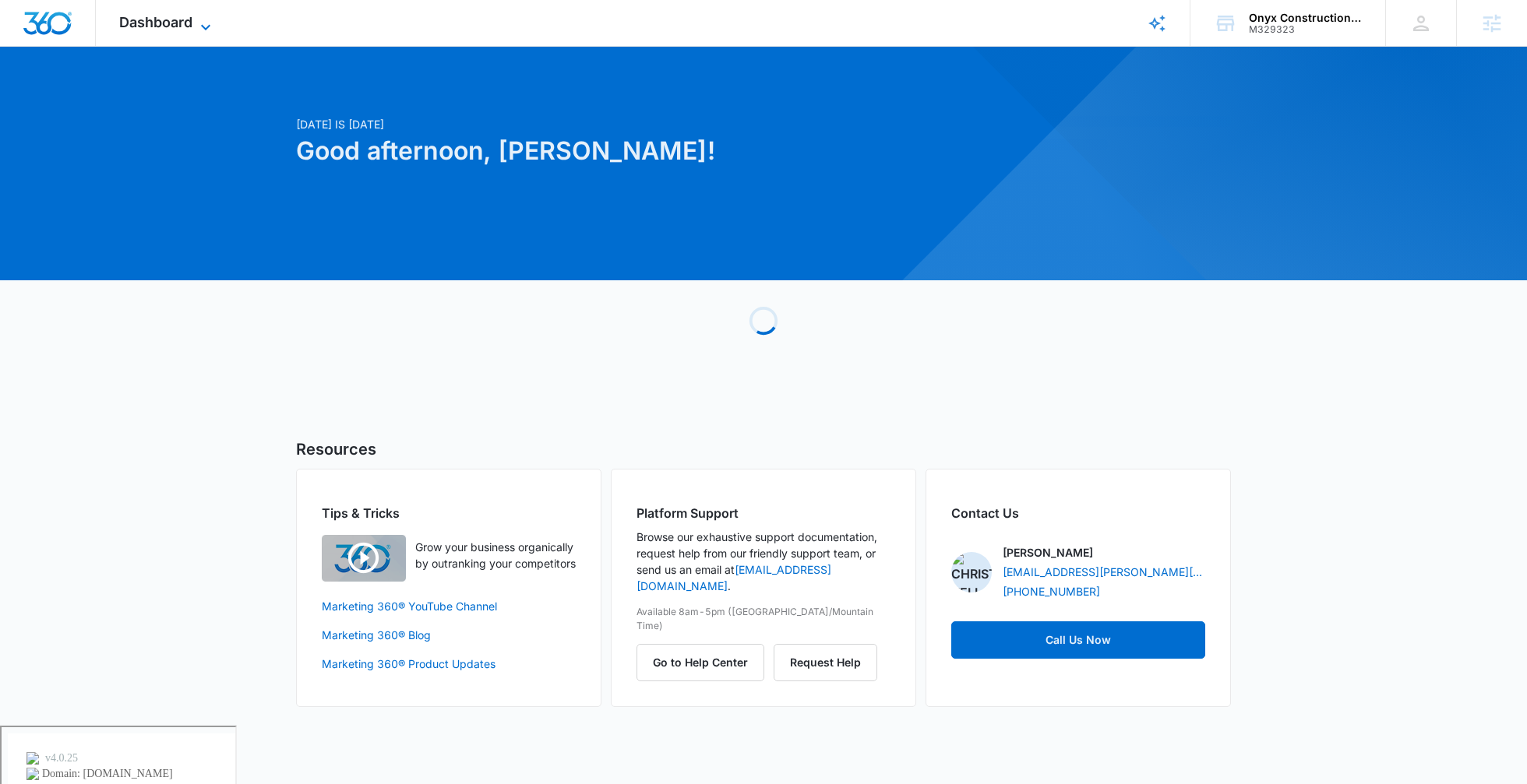
click at [153, 23] on span "Dashboard" at bounding box center [156, 22] width 73 height 17
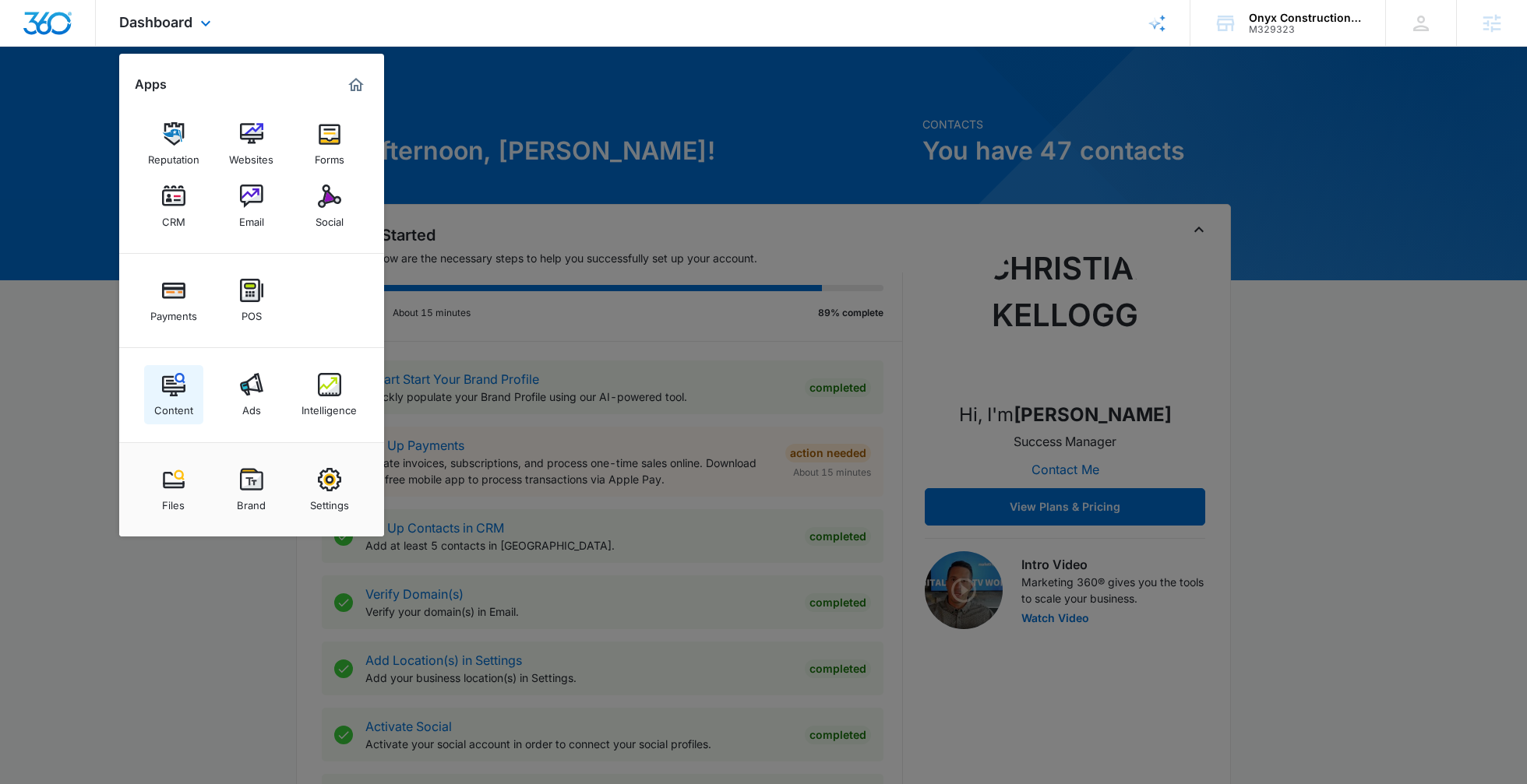
click at [150, 379] on link "Content" at bounding box center [174, 395] width 59 height 59
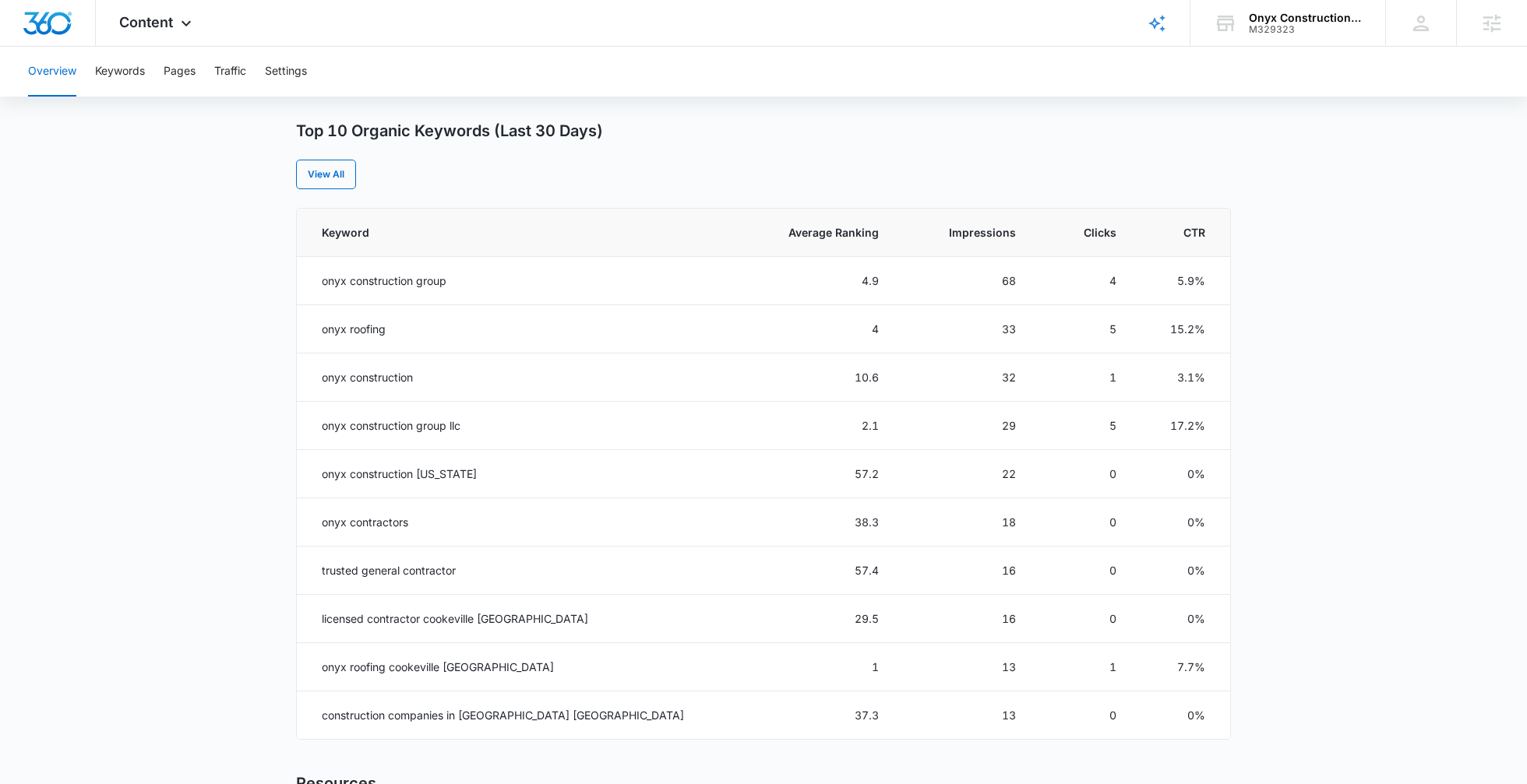
scroll to position [867, 0]
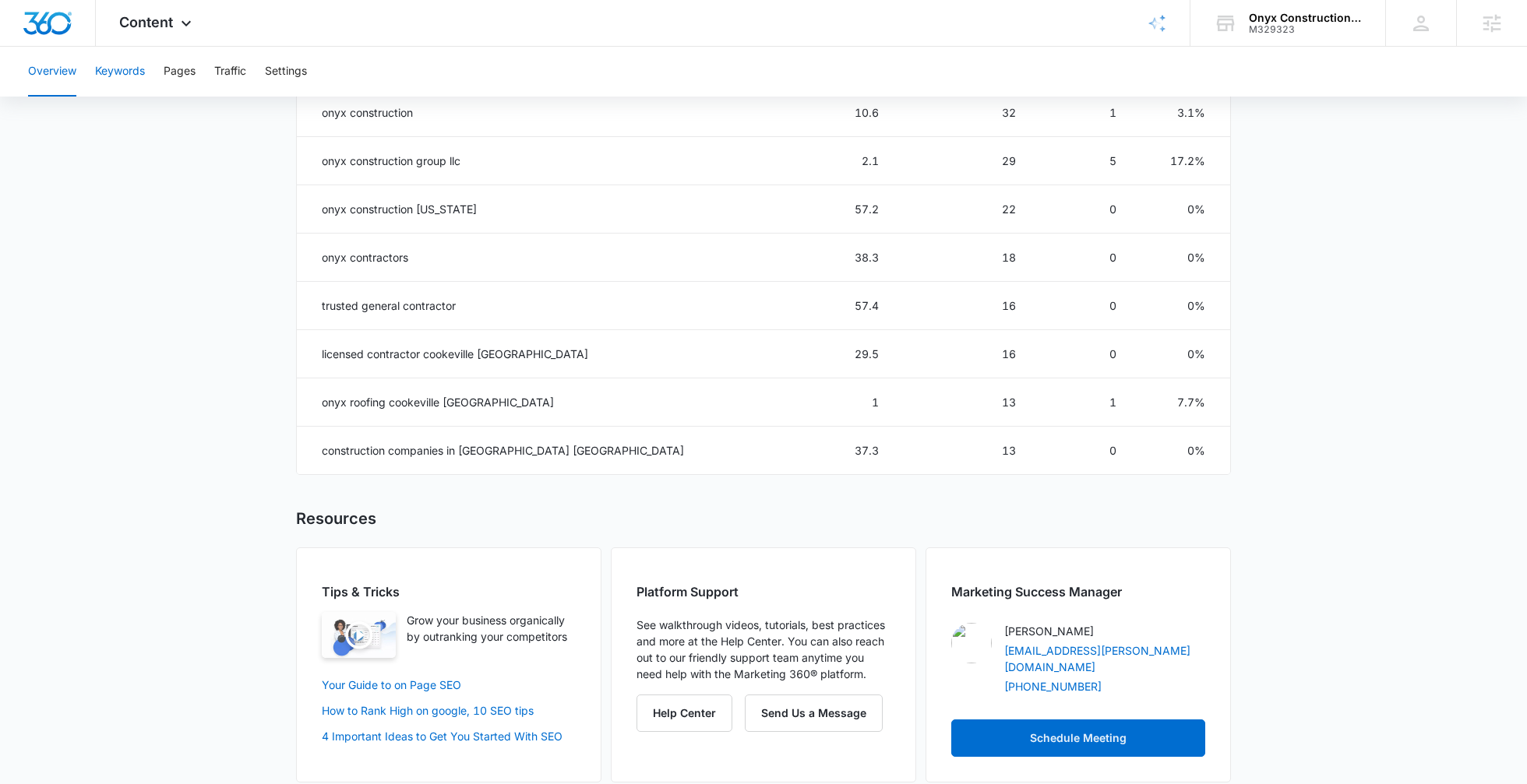
click at [130, 57] on button "Keywords" at bounding box center [119, 71] width 50 height 50
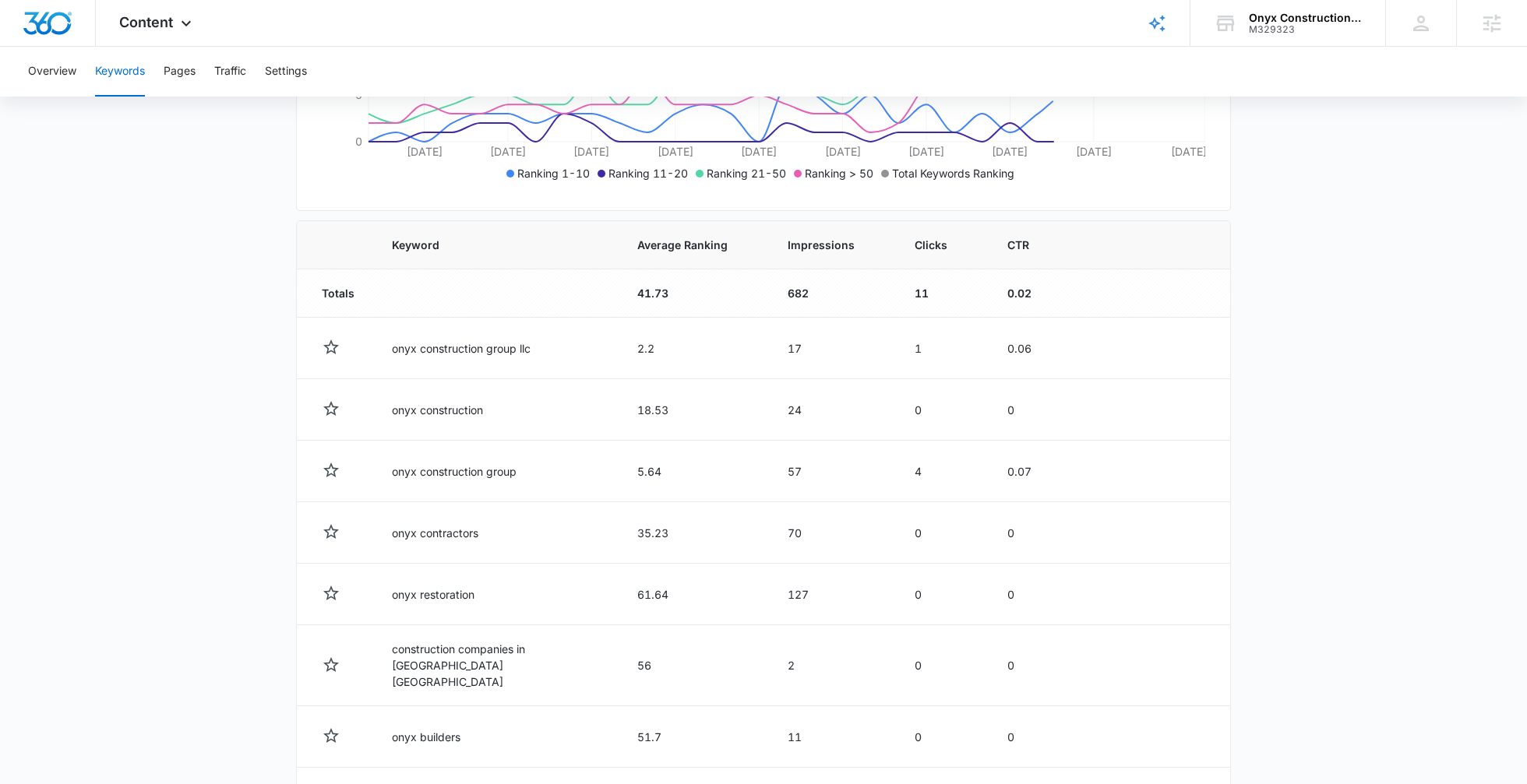
scroll to position [652, 0]
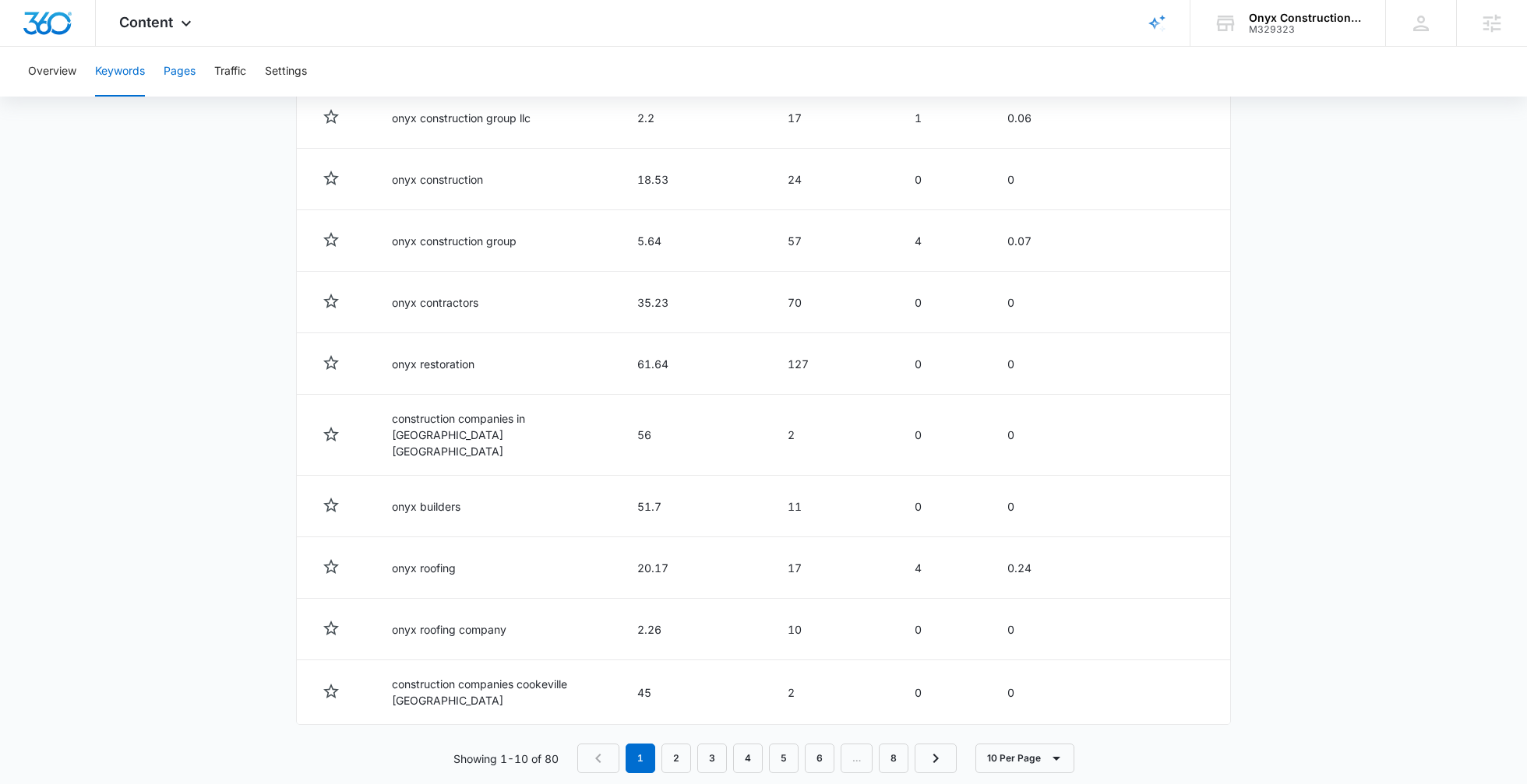
click at [178, 63] on button "Pages" at bounding box center [179, 71] width 32 height 50
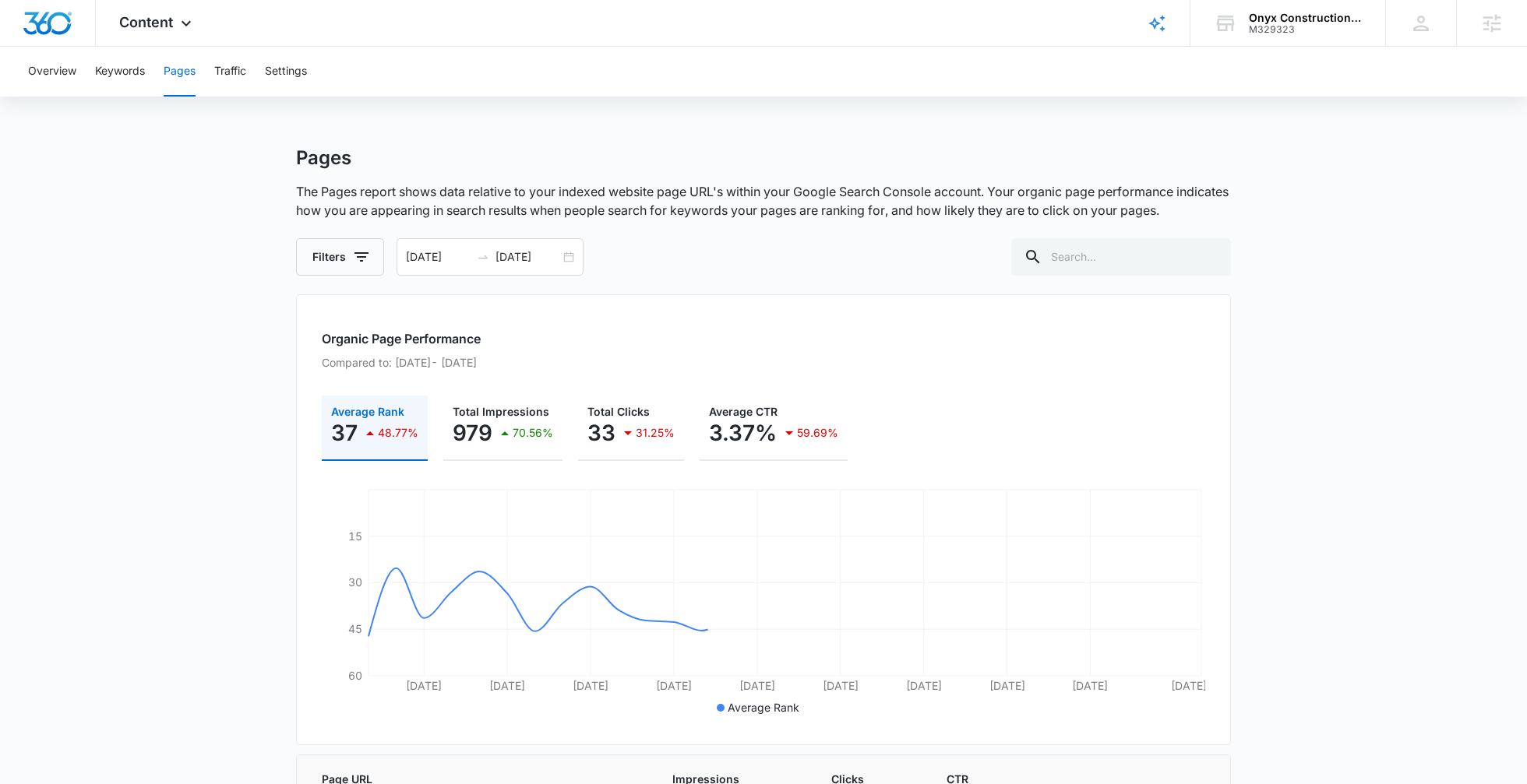
scroll to position [774, 0]
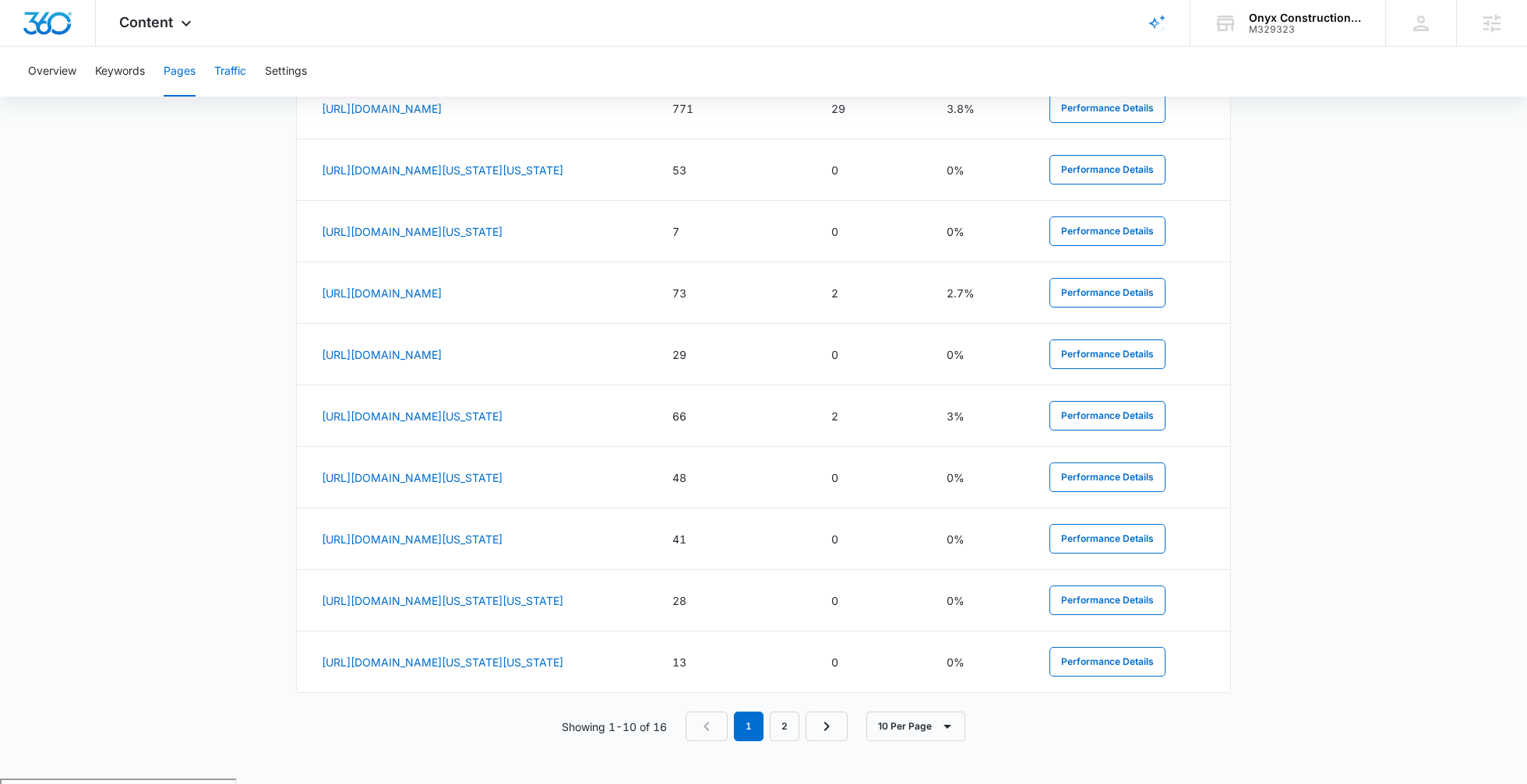
click at [231, 70] on button "Traffic" at bounding box center [230, 71] width 32 height 50
